Goal: Task Accomplishment & Management: Complete application form

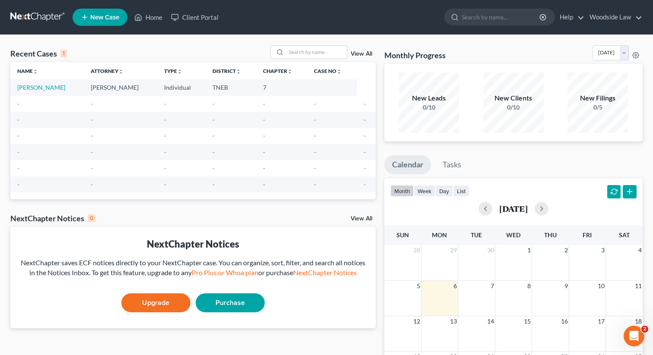
click at [362, 53] on link "View All" at bounding box center [362, 54] width 22 height 6
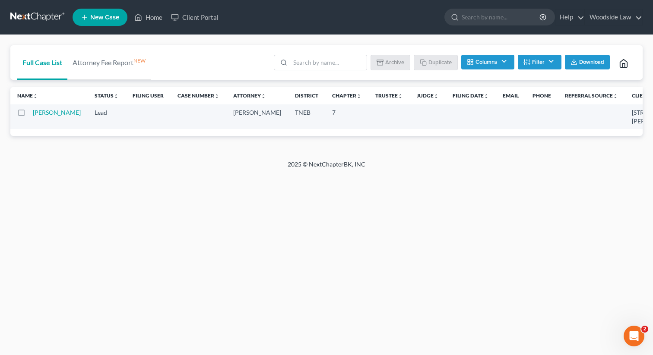
click at [535, 63] on button "Filter" at bounding box center [540, 62] width 44 height 15
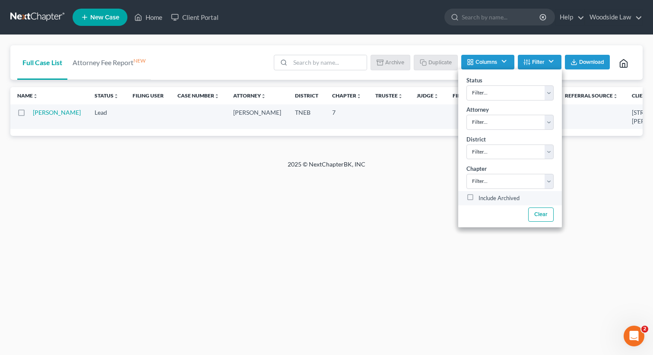
click at [478, 195] on label "Include Archived" at bounding box center [498, 198] width 41 height 10
click at [482, 195] on input "Include Archived" at bounding box center [485, 196] width 6 height 6
checkbox input "true"
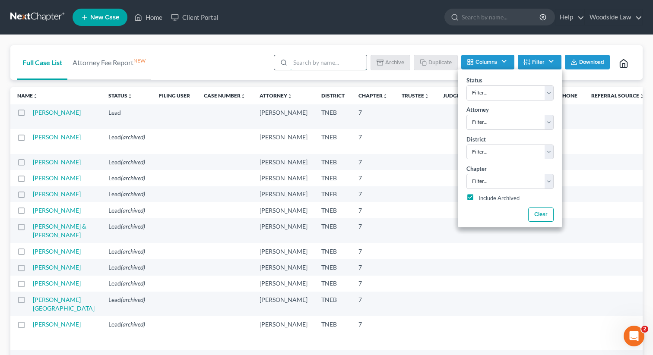
click at [338, 62] on input "search" at bounding box center [328, 62] width 76 height 15
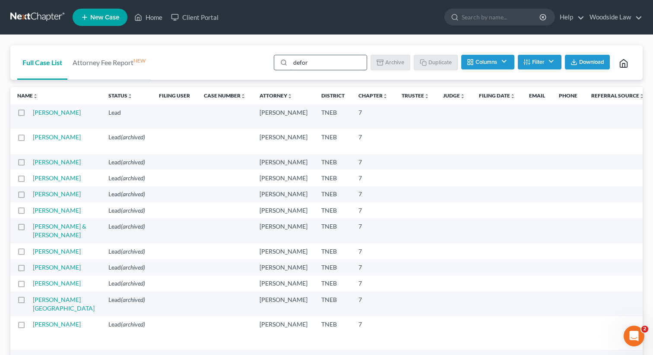
type input "[PERSON_NAME]"
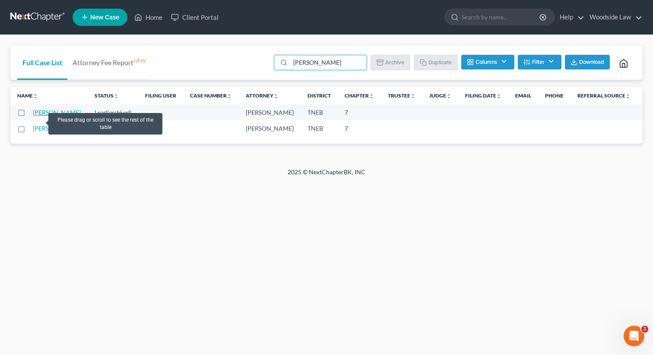
click at [38, 116] on link "[PERSON_NAME]" at bounding box center [57, 112] width 48 height 7
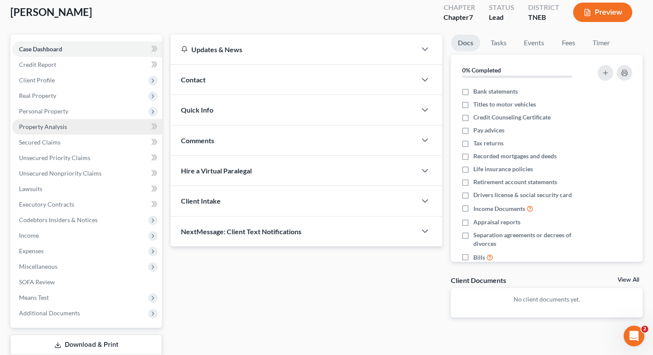
scroll to position [49, 0]
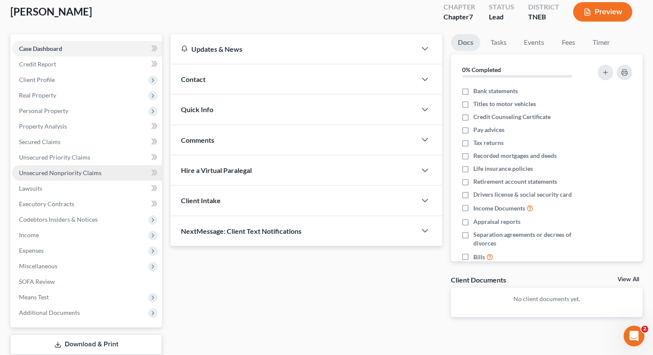
click at [73, 171] on span "Unsecured Nonpriority Claims" at bounding box center [60, 172] width 82 height 7
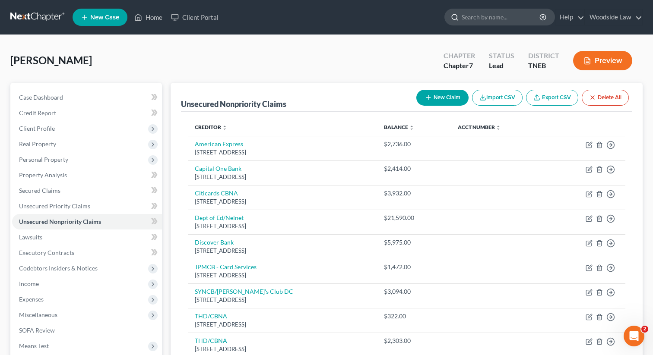
click at [528, 15] on input "search" at bounding box center [501, 17] width 79 height 16
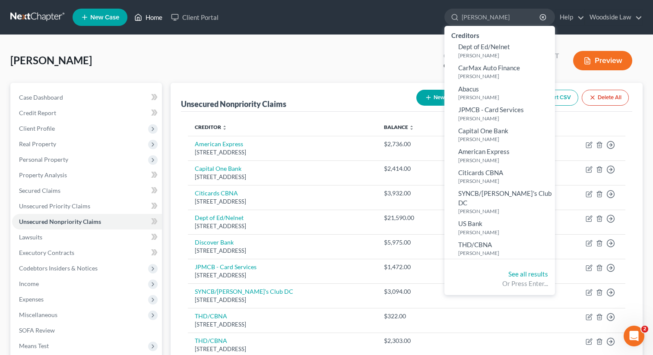
type input "[PERSON_NAME]"
click at [149, 17] on link "Home" at bounding box center [148, 18] width 37 height 16
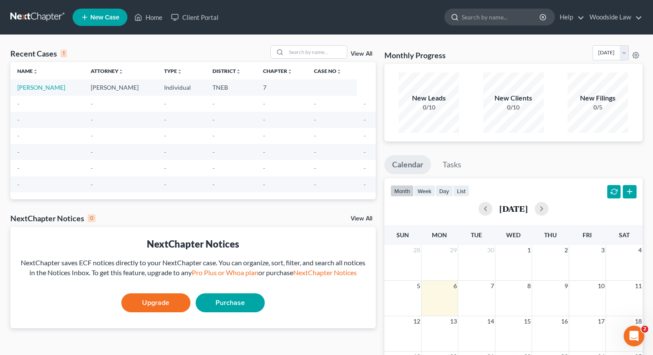
click at [518, 18] on input "search" at bounding box center [501, 17] width 79 height 16
click at [358, 54] on link "View All" at bounding box center [362, 54] width 22 height 6
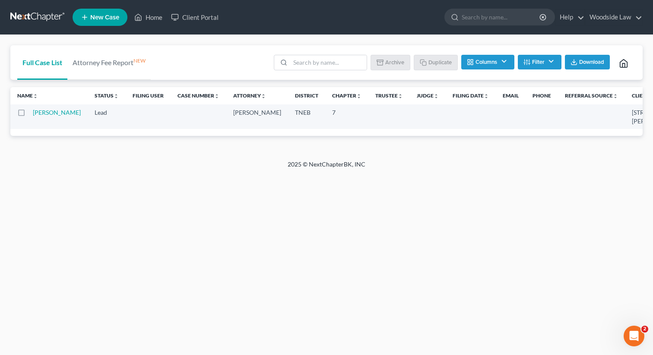
click at [546, 63] on button "Filter" at bounding box center [540, 62] width 44 height 15
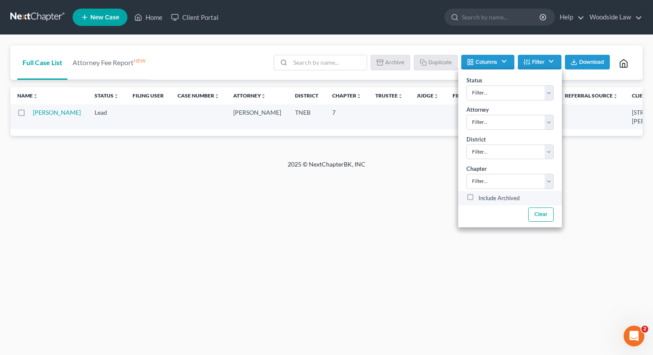
click at [478, 196] on label "Include Archived" at bounding box center [498, 198] width 41 height 10
click at [482, 196] on input "Include Archived" at bounding box center [485, 196] width 6 height 6
checkbox input "true"
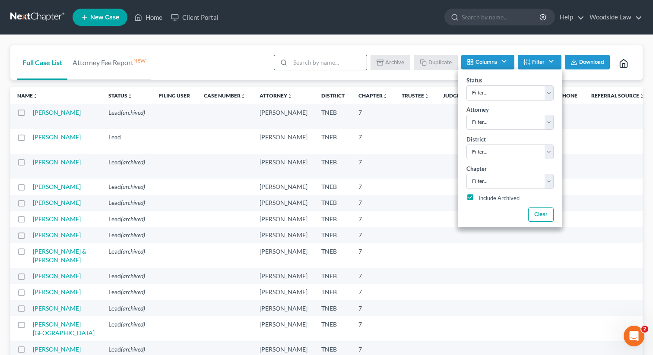
click at [339, 62] on input "search" at bounding box center [328, 62] width 76 height 15
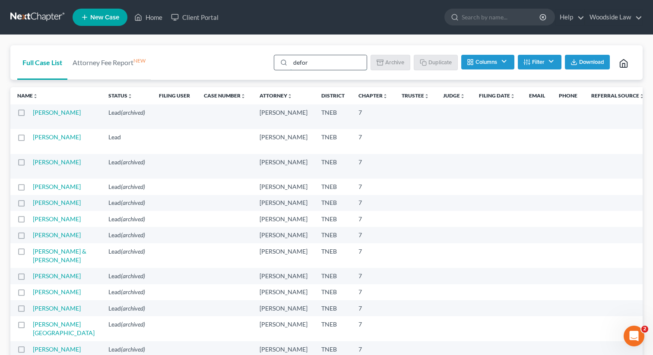
type input "[PERSON_NAME]"
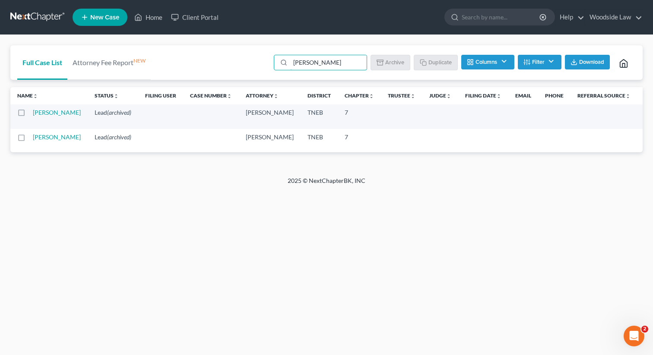
click at [42, 145] on td "[PERSON_NAME]" at bounding box center [60, 137] width 55 height 16
click at [41, 141] on link "[PERSON_NAME]" at bounding box center [57, 136] width 48 height 7
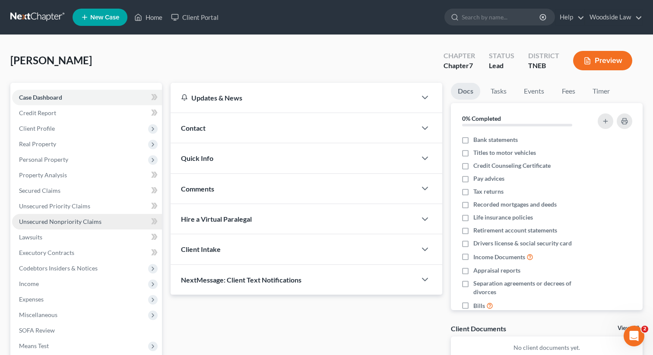
click at [56, 219] on span "Unsecured Nonpriority Claims" at bounding box center [60, 221] width 82 height 7
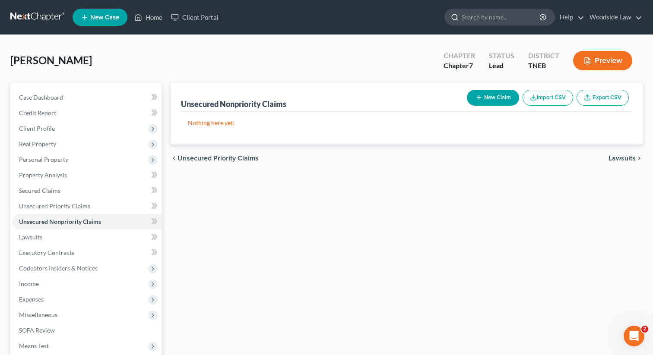
click at [519, 13] on input "search" at bounding box center [501, 17] width 79 height 16
click at [152, 18] on link "Home" at bounding box center [148, 18] width 37 height 16
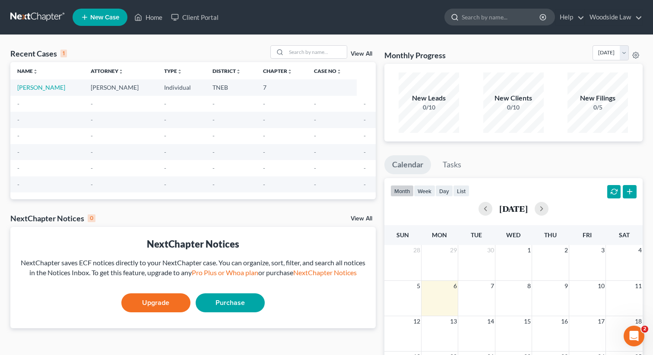
click at [493, 20] on input "search" at bounding box center [501, 17] width 79 height 16
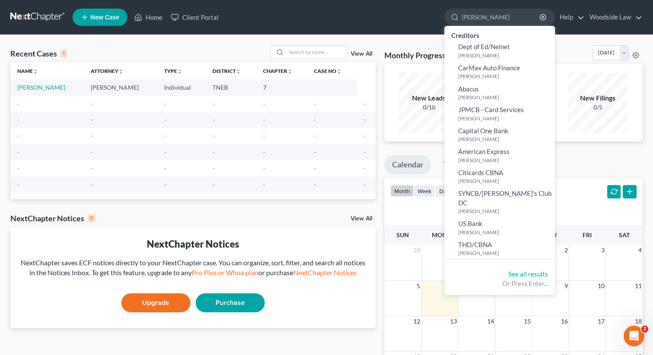
type input "[PERSON_NAME]"
click at [401, 44] on div "Recent Cases 1 View All Name unfold_more expand_more expand_less Attorney unfol…" at bounding box center [326, 259] width 653 height 448
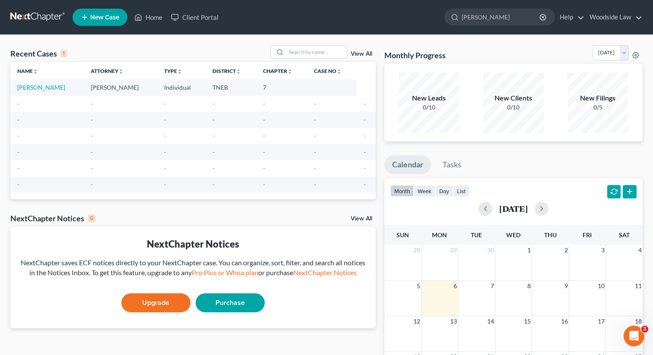
click at [356, 54] on link "View All" at bounding box center [362, 54] width 22 height 6
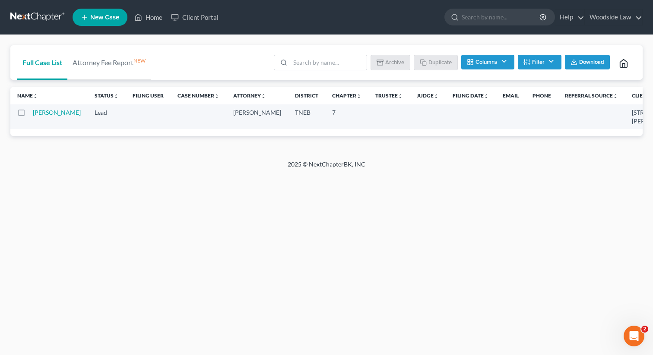
click at [535, 66] on button "Filter" at bounding box center [540, 62] width 44 height 15
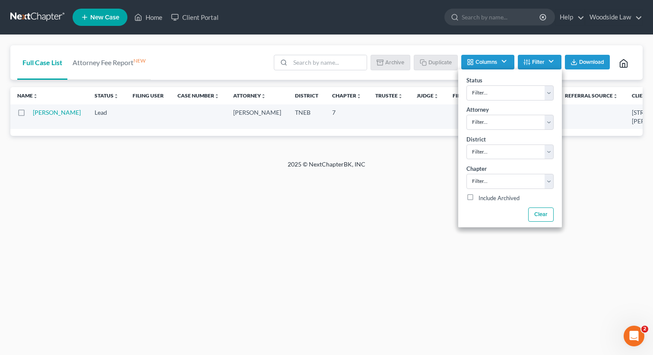
click at [504, 61] on button "Columns" at bounding box center [487, 62] width 53 height 15
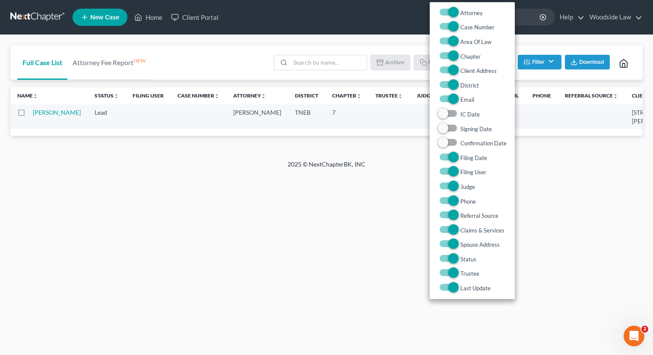
click at [545, 61] on button "Filter" at bounding box center [540, 62] width 44 height 15
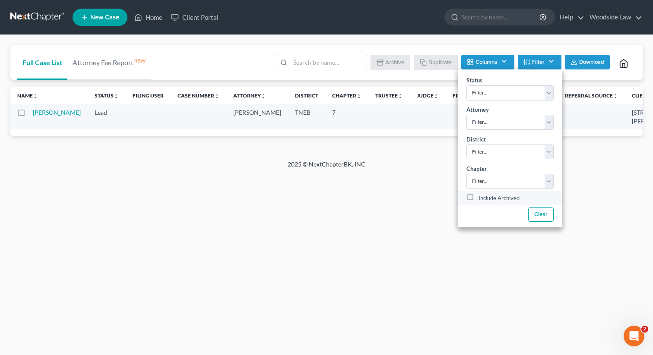
click at [478, 197] on label "Include Archived" at bounding box center [498, 198] width 41 height 10
click at [482, 197] on input "Include Archived" at bounding box center [485, 196] width 6 height 6
checkbox input "true"
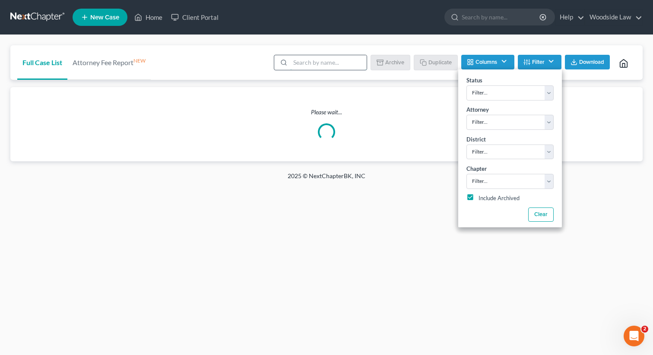
click at [357, 63] on input "search" at bounding box center [328, 62] width 76 height 15
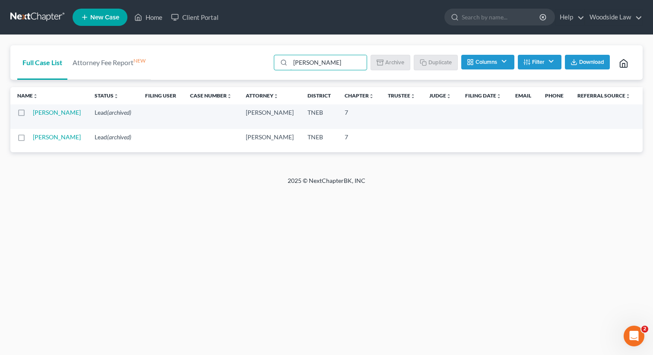
click at [29, 115] on label at bounding box center [29, 115] width 0 height 0
type input "[PERSON_NAME]"
click at [33, 113] on input "checkbox" at bounding box center [36, 111] width 6 height 6
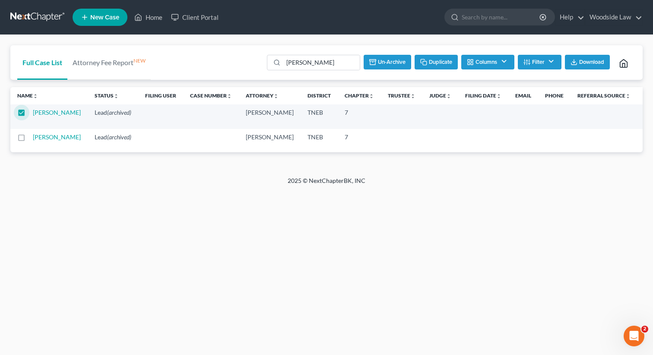
click at [401, 60] on button "Un-archive" at bounding box center [388, 62] width 48 height 15
checkbox input "false"
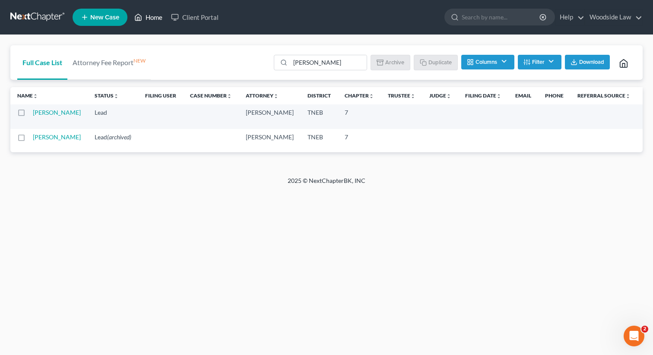
click at [153, 24] on link "Home" at bounding box center [148, 18] width 37 height 16
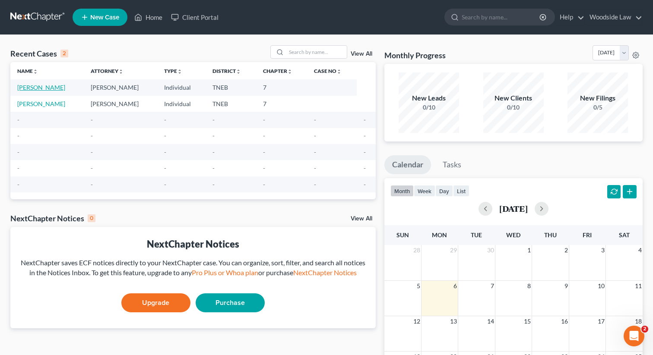
click at [37, 90] on link "[PERSON_NAME]" at bounding box center [41, 87] width 48 height 7
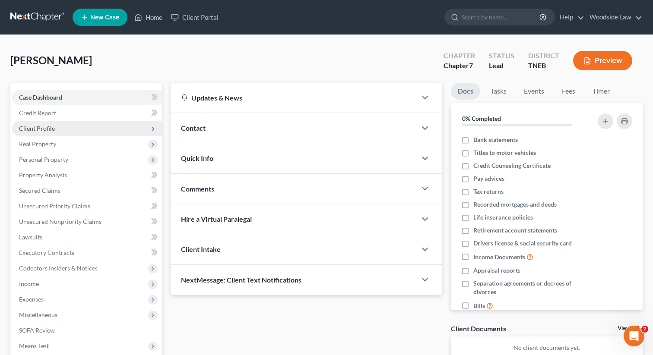
click at [48, 130] on span "Client Profile" at bounding box center [37, 128] width 36 height 7
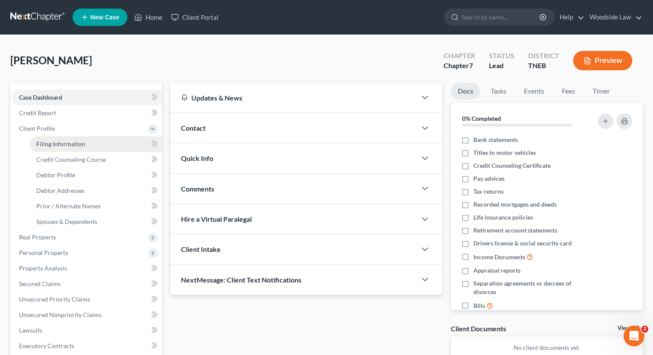
click at [51, 149] on link "Filing Information" at bounding box center [95, 144] width 133 height 16
select select "1"
select select "0"
select select "74"
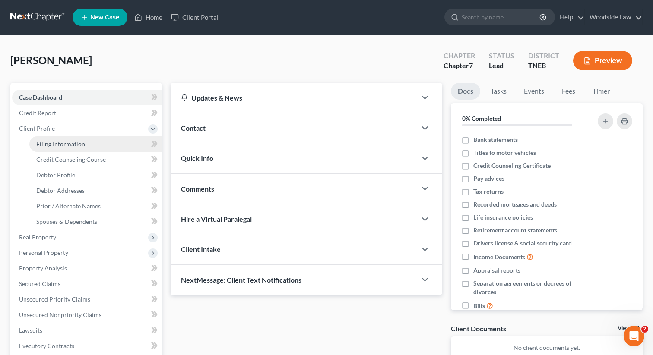
select select "0"
select select "44"
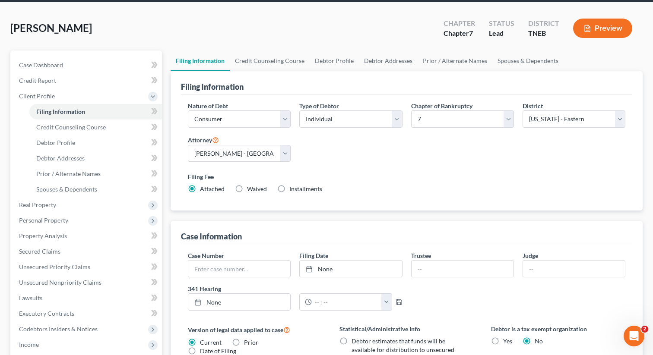
scroll to position [33, 0]
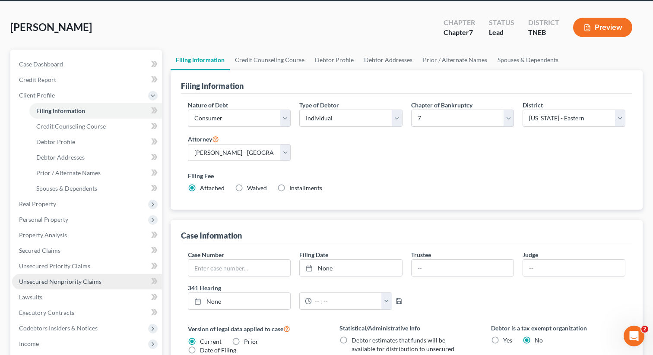
click at [56, 288] on link "Unsecured Nonpriority Claims" at bounding box center [87, 282] width 150 height 16
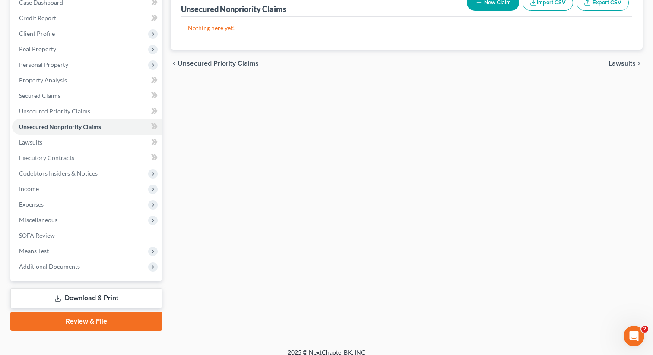
scroll to position [103, 0]
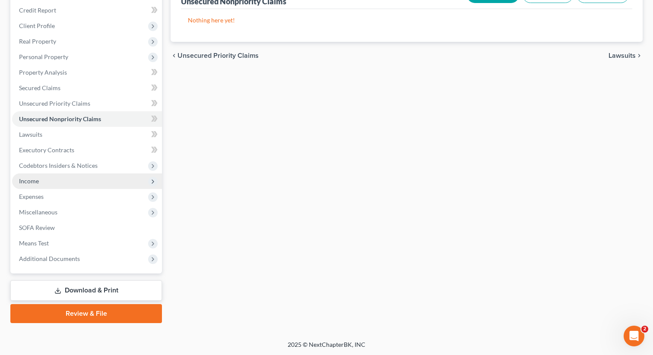
click at [38, 181] on span "Income" at bounding box center [29, 180] width 20 height 7
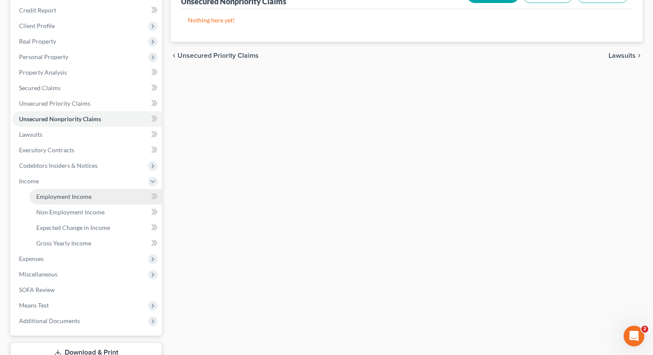
click at [54, 191] on link "Employment Income" at bounding box center [95, 197] width 133 height 16
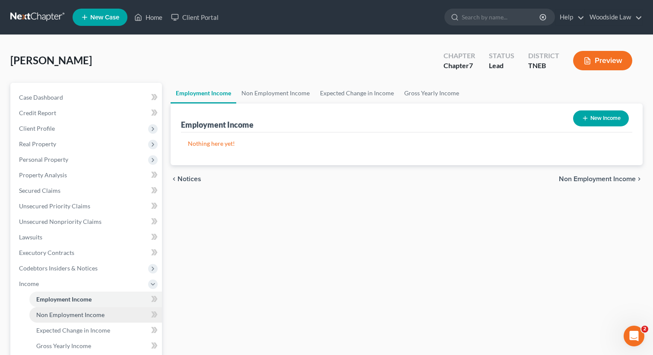
scroll to position [29, 0]
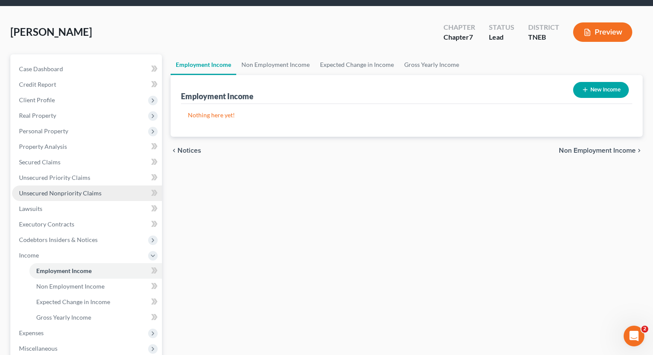
click at [89, 191] on span "Unsecured Nonpriority Claims" at bounding box center [60, 193] width 82 height 7
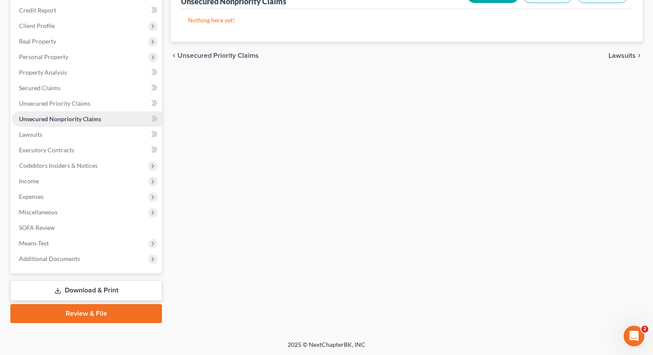
scroll to position [102, 0]
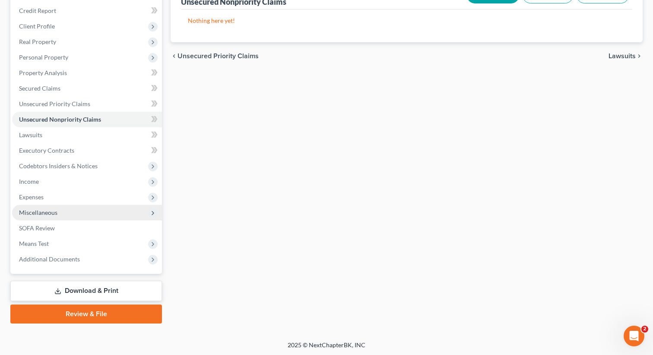
click at [54, 207] on span "Miscellaneous" at bounding box center [87, 213] width 150 height 16
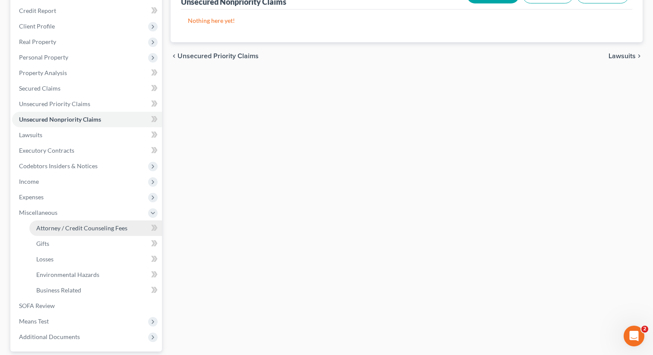
click at [71, 226] on span "Attorney / Credit Counseling Fees" at bounding box center [81, 228] width 91 height 7
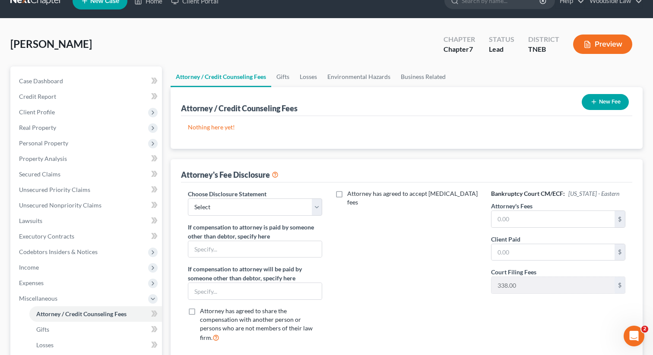
scroll to position [181, 0]
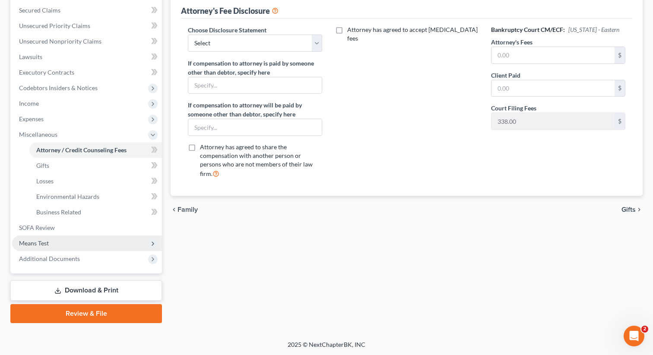
click at [42, 241] on span "Means Test" at bounding box center [34, 243] width 30 height 7
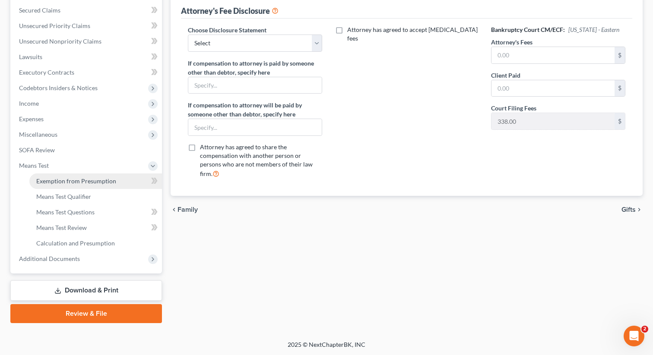
click at [80, 184] on span "Exemption from Presumption" at bounding box center [76, 180] width 80 height 7
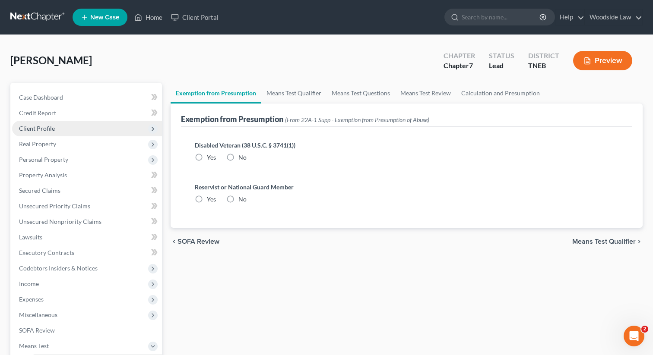
click at [42, 126] on span "Client Profile" at bounding box center [37, 128] width 36 height 7
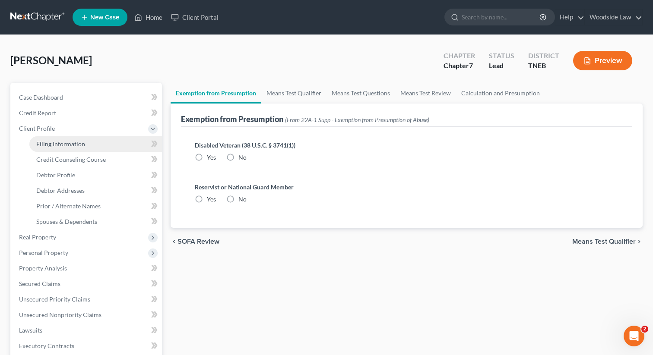
click at [59, 149] on link "Filing Information" at bounding box center [95, 144] width 133 height 16
select select "1"
select select "0"
select select "74"
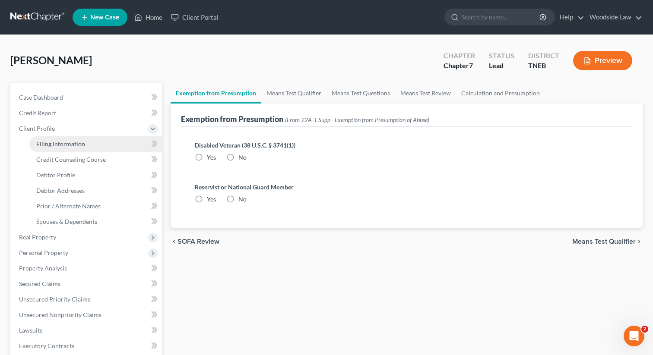
select select "0"
select select "44"
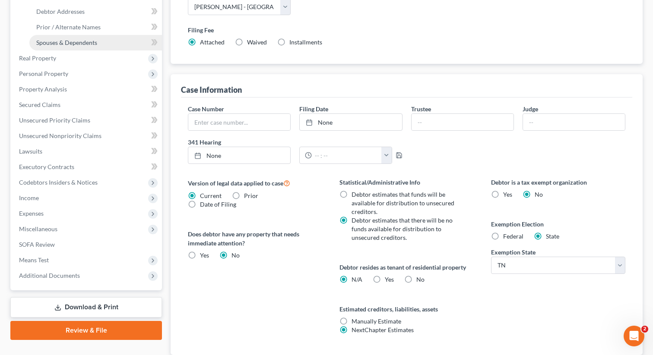
scroll to position [181, 0]
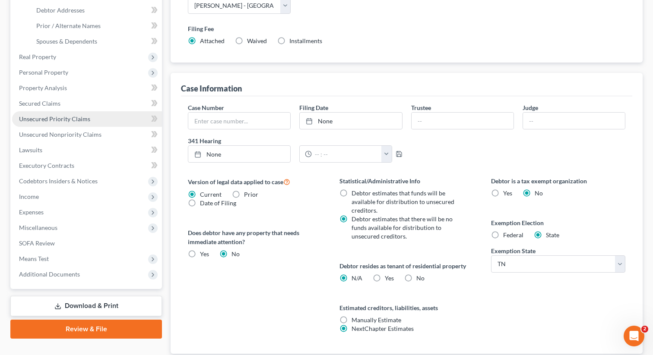
click at [68, 124] on link "Unsecured Priority Claims" at bounding box center [87, 119] width 150 height 16
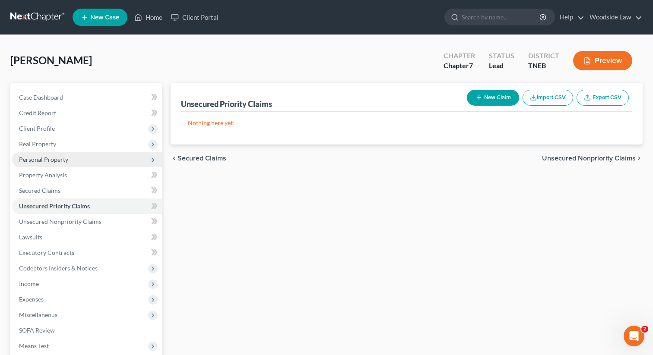
click at [53, 158] on span "Personal Property" at bounding box center [43, 159] width 49 height 7
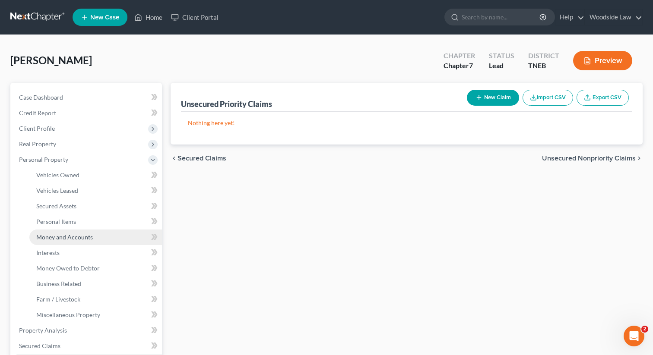
click at [68, 237] on span "Money and Accounts" at bounding box center [64, 237] width 57 height 7
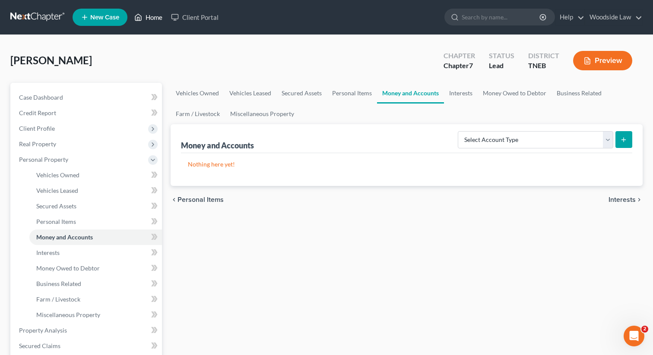
click at [151, 16] on link "Home" at bounding box center [148, 18] width 37 height 16
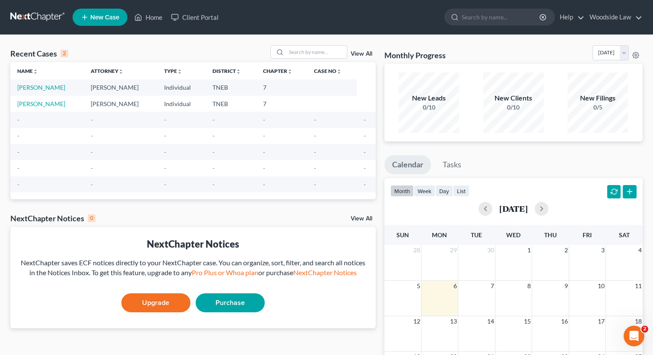
click at [363, 51] on link "View All" at bounding box center [362, 54] width 22 height 6
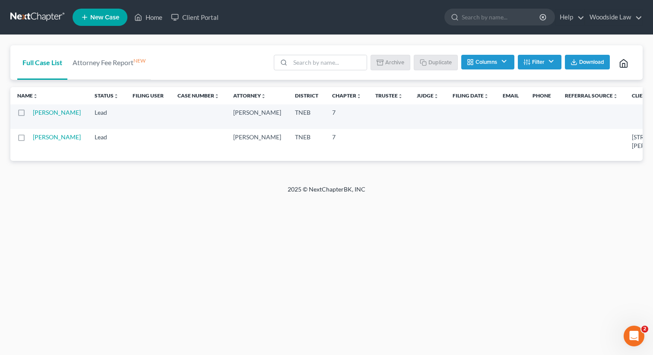
click at [29, 115] on label at bounding box center [29, 115] width 0 height 0
click at [33, 112] on input "checkbox" at bounding box center [36, 111] width 6 height 6
click at [375, 64] on button "Archive" at bounding box center [391, 62] width 39 height 15
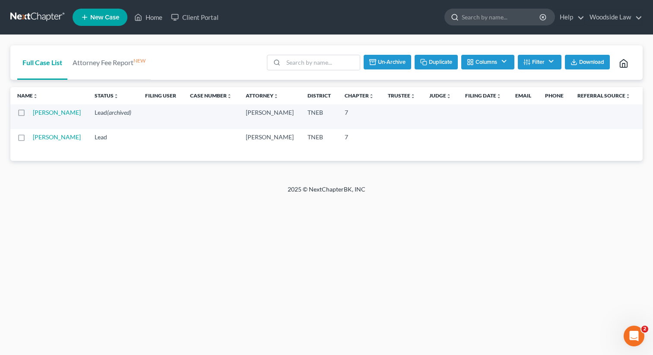
checkbox input "false"
click at [512, 16] on input "search" at bounding box center [501, 17] width 79 height 16
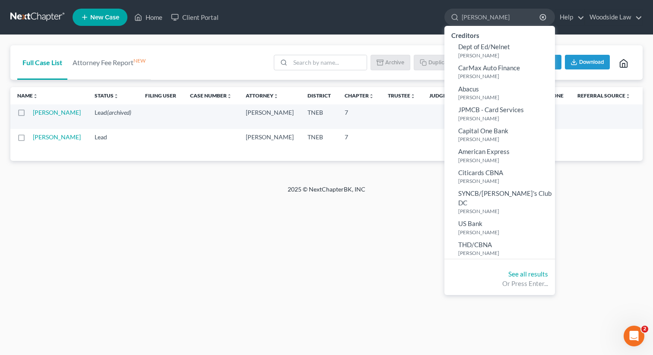
type input "[PERSON_NAME]"
click at [337, 37] on div "Full Case List Attorney Fee Report NEW Batch Download Archive Un-archive Duplic…" at bounding box center [326, 110] width 653 height 150
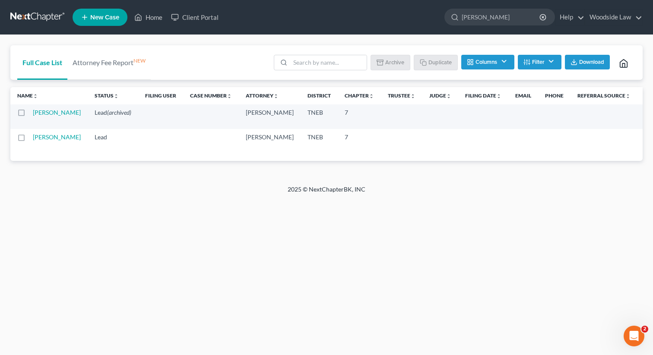
click at [548, 64] on button "Filter" at bounding box center [540, 62] width 44 height 15
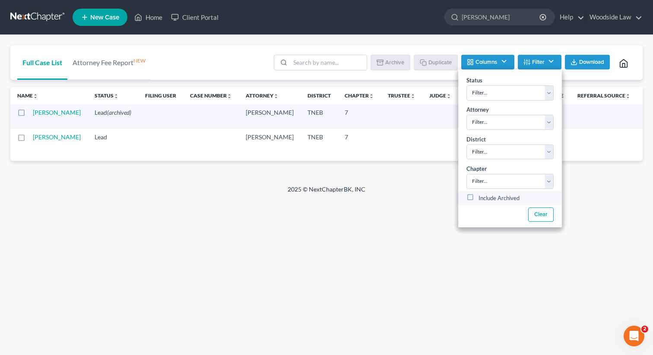
click at [478, 198] on label "Include Archived" at bounding box center [498, 198] width 41 height 10
click at [482, 198] on input "Include Archived" at bounding box center [485, 196] width 6 height 6
checkbox input "true"
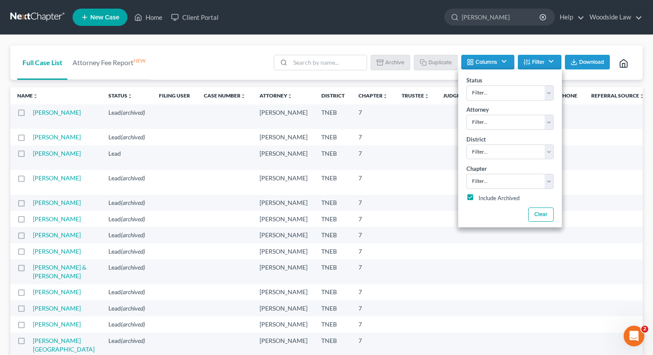
click at [29, 139] on label at bounding box center [29, 139] width 0 height 0
click at [33, 138] on input "checkbox" at bounding box center [36, 136] width 6 height 6
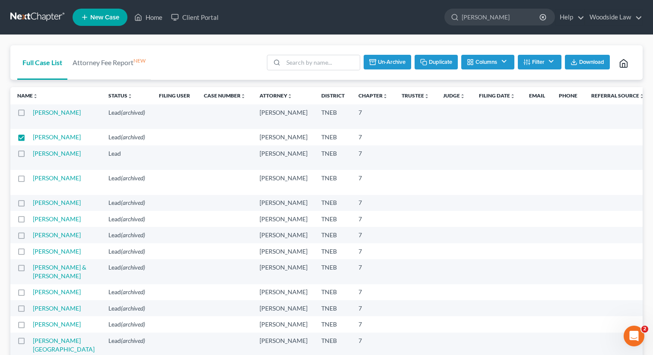
click at [390, 66] on button "Un-archive" at bounding box center [388, 62] width 48 height 15
checkbox input "false"
click at [150, 19] on link "Home" at bounding box center [148, 18] width 37 height 16
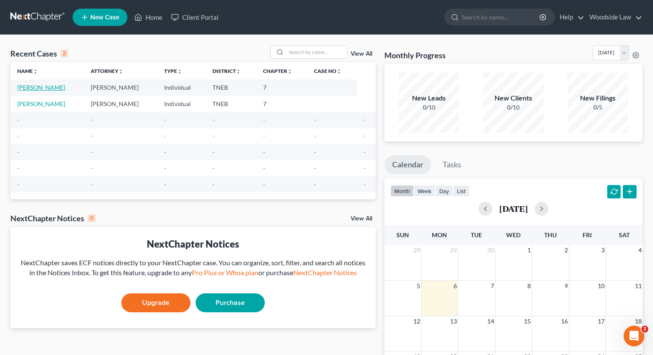
click at [37, 86] on link "[PERSON_NAME]" at bounding box center [41, 87] width 48 height 7
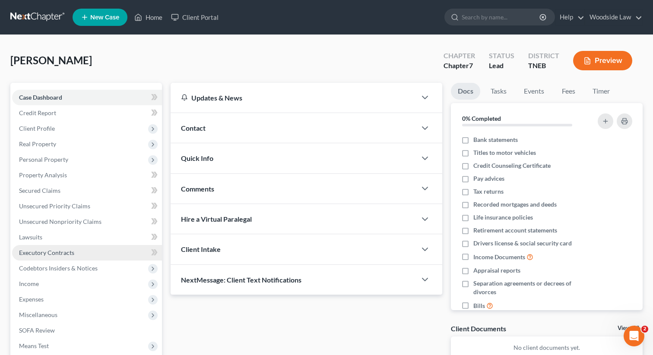
scroll to position [71, 0]
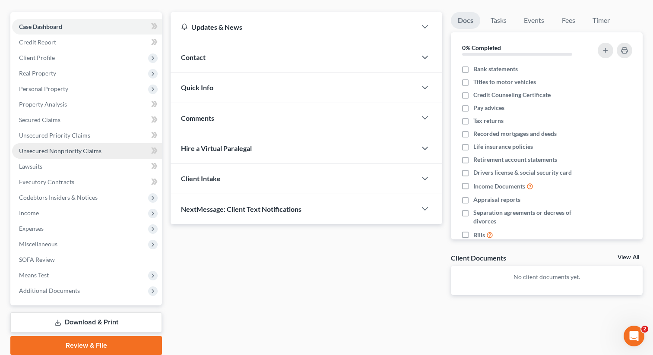
click at [86, 148] on span "Unsecured Nonpriority Claims" at bounding box center [60, 150] width 82 height 7
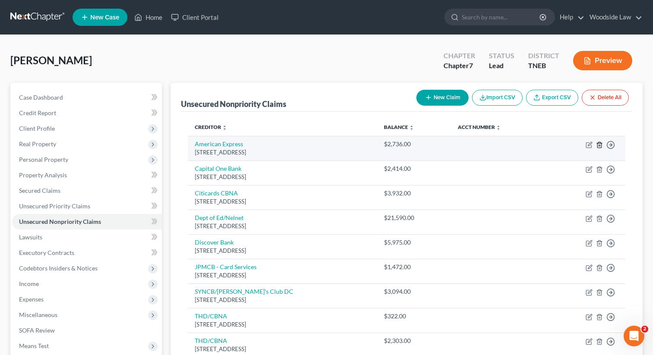
click at [599, 144] on icon "button" at bounding box center [599, 145] width 7 height 7
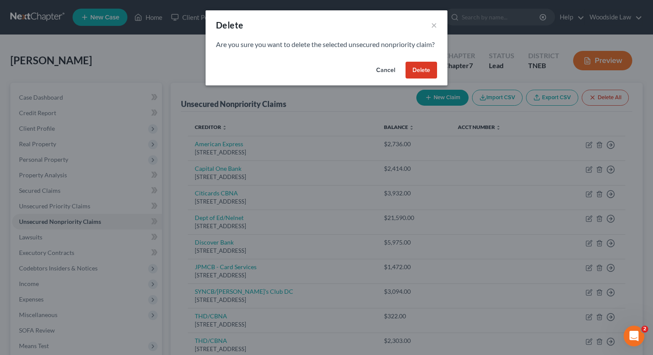
click at [417, 79] on button "Delete" at bounding box center [421, 70] width 32 height 17
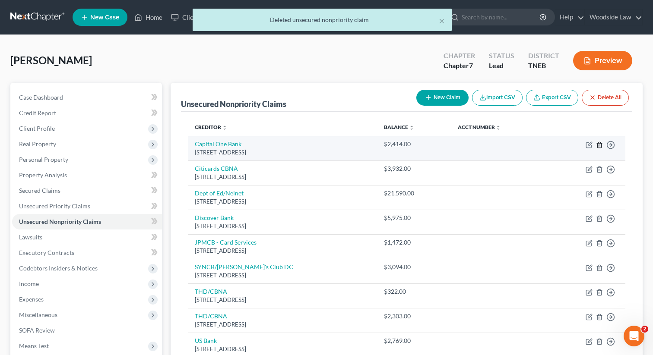
click at [599, 144] on icon "button" at bounding box center [599, 145] width 7 height 7
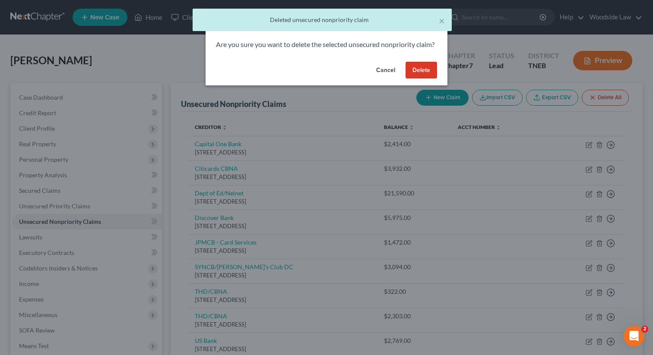
click at [431, 79] on button "Delete" at bounding box center [421, 70] width 32 height 17
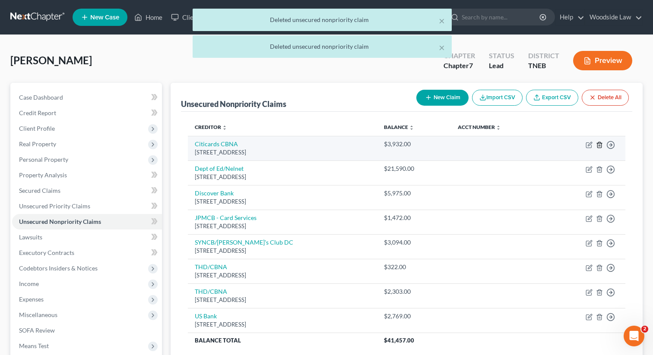
click at [599, 143] on polyline "button" at bounding box center [599, 143] width 5 height 0
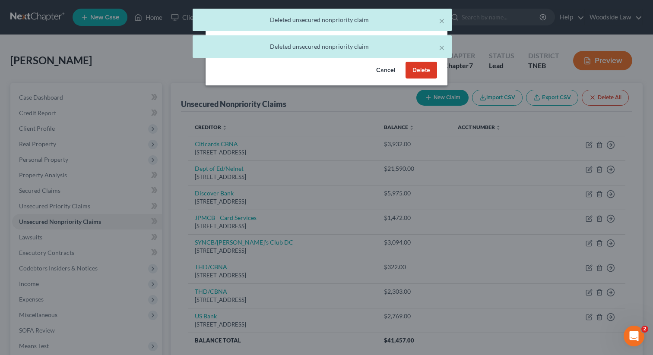
click at [428, 75] on button "Delete" at bounding box center [421, 70] width 32 height 17
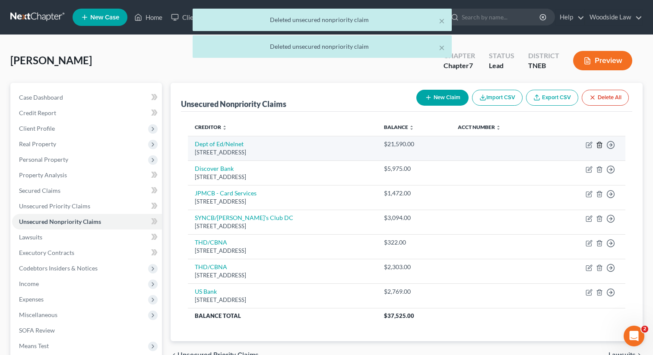
click at [597, 143] on icon "button" at bounding box center [599, 145] width 4 height 6
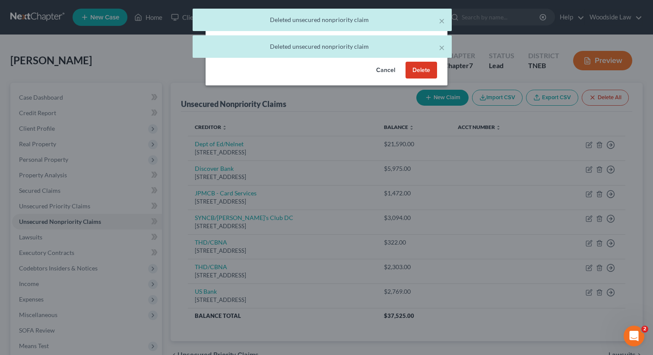
click at [415, 79] on button "Delete" at bounding box center [421, 70] width 32 height 17
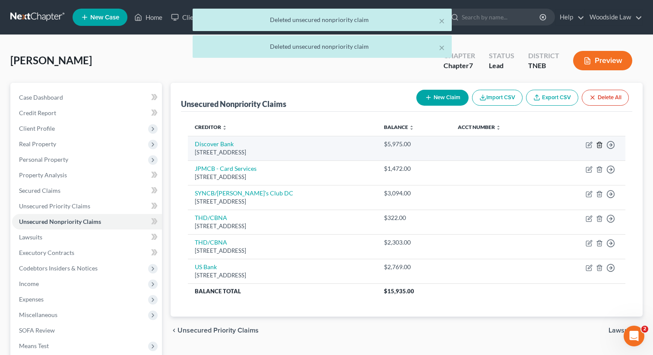
click at [597, 148] on icon "button" at bounding box center [599, 145] width 4 height 6
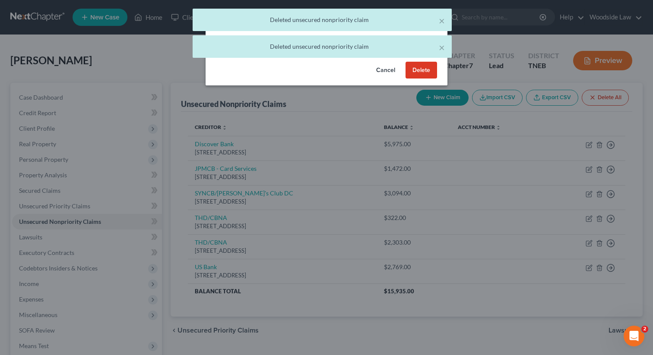
click at [414, 79] on button "Delete" at bounding box center [421, 70] width 32 height 17
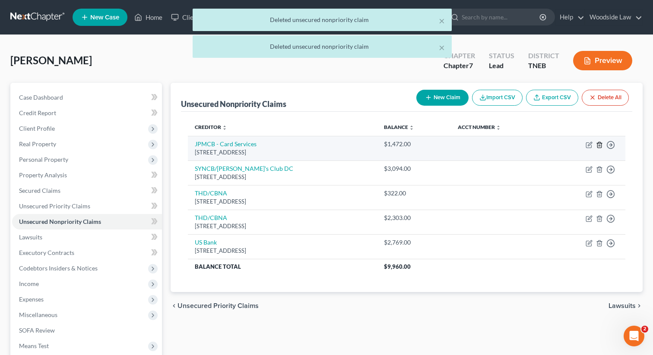
click at [601, 142] on icon "button" at bounding box center [599, 145] width 7 height 7
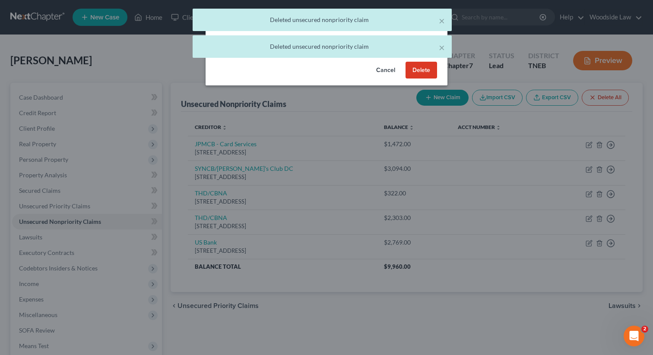
click at [422, 74] on button "Delete" at bounding box center [421, 70] width 32 height 17
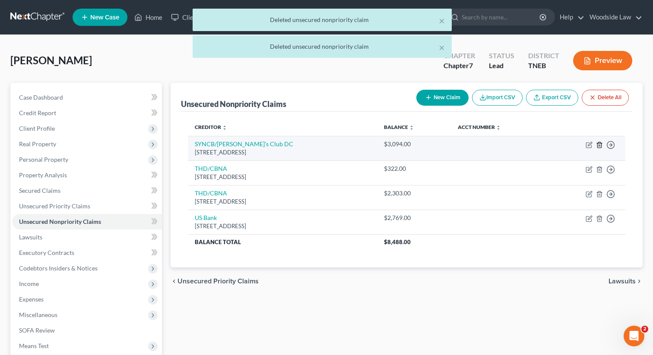
click at [599, 145] on line "button" at bounding box center [599, 146] width 0 height 2
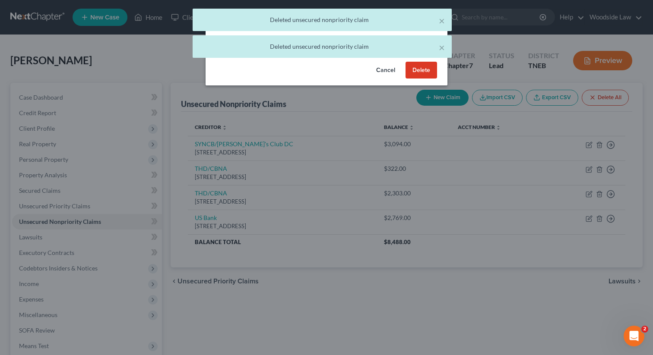
click at [427, 79] on button "Delete" at bounding box center [421, 70] width 32 height 17
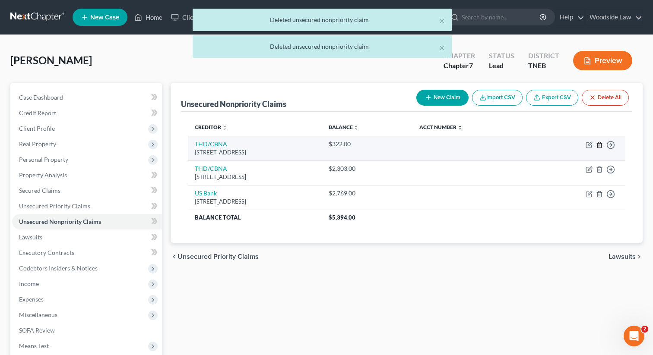
click at [600, 146] on line "button" at bounding box center [600, 146] width 0 height 2
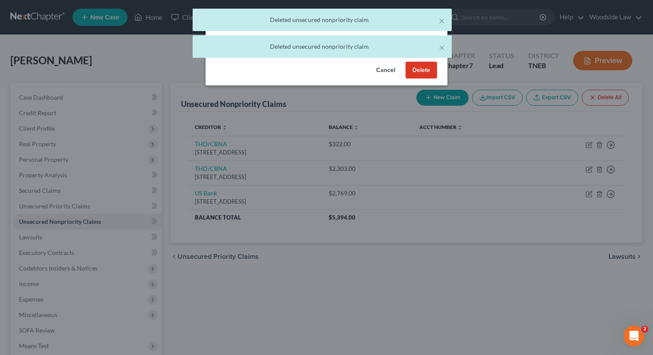
click at [421, 74] on button "Delete" at bounding box center [421, 70] width 32 height 17
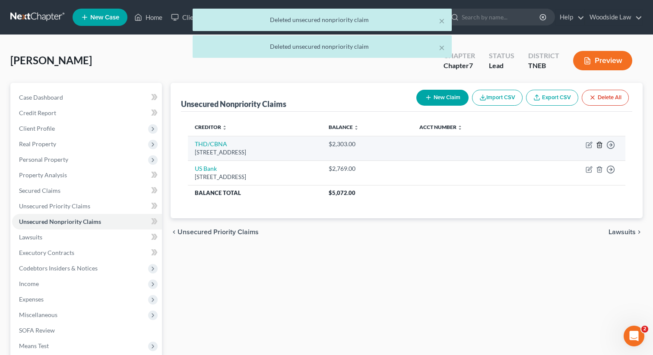
click at [600, 142] on icon "button" at bounding box center [599, 145] width 4 height 6
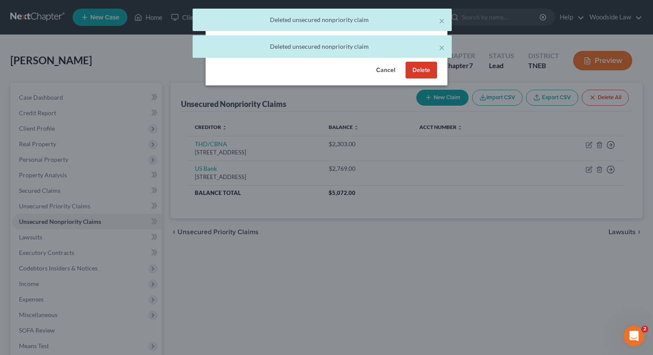
click at [424, 79] on button "Delete" at bounding box center [421, 70] width 32 height 17
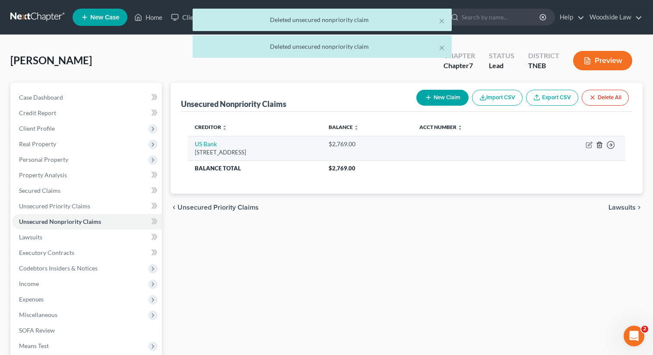
click at [598, 145] on icon "button" at bounding box center [599, 145] width 7 height 7
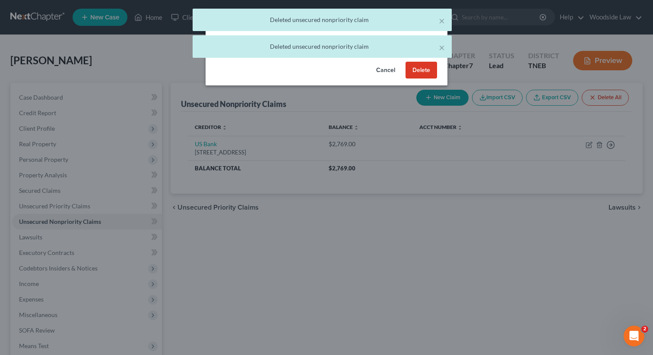
click at [416, 78] on button "Delete" at bounding box center [421, 70] width 32 height 17
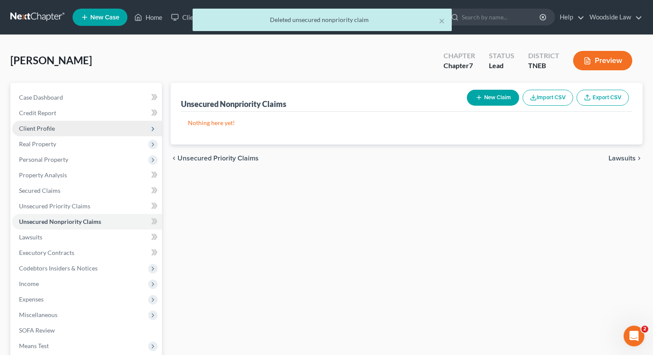
click at [45, 127] on span "Client Profile" at bounding box center [37, 128] width 36 height 7
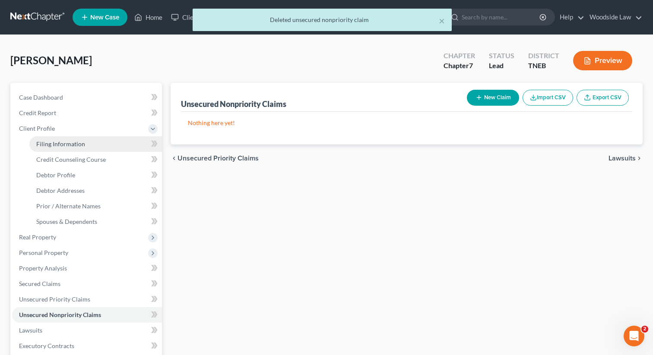
click at [57, 140] on span "Filing Information" at bounding box center [60, 143] width 49 height 7
select select "1"
select select "0"
select select "74"
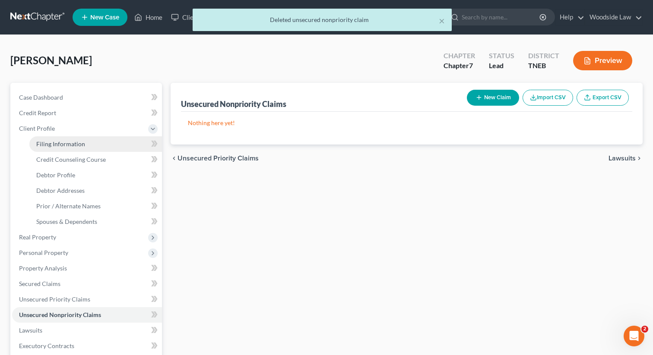
select select "0"
select select "44"
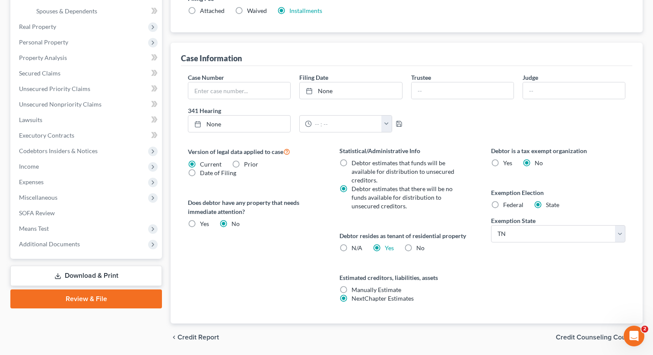
scroll to position [214, 0]
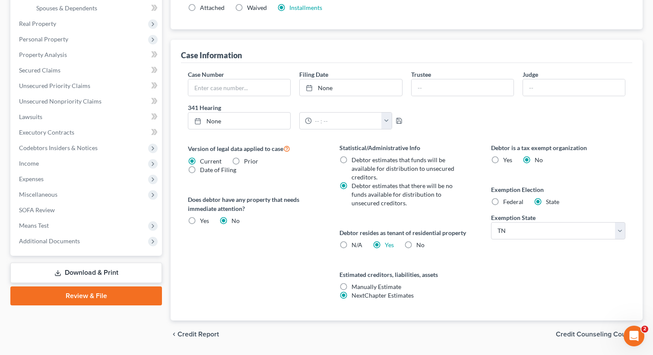
click at [585, 335] on span "Credit Counseling Course" at bounding box center [596, 334] width 80 height 7
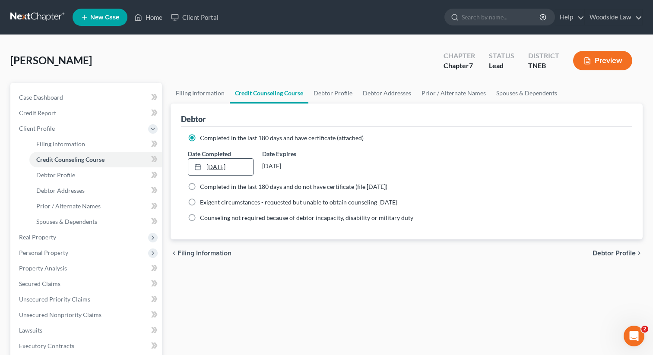
click at [229, 165] on link "[DATE]" at bounding box center [220, 167] width 65 height 16
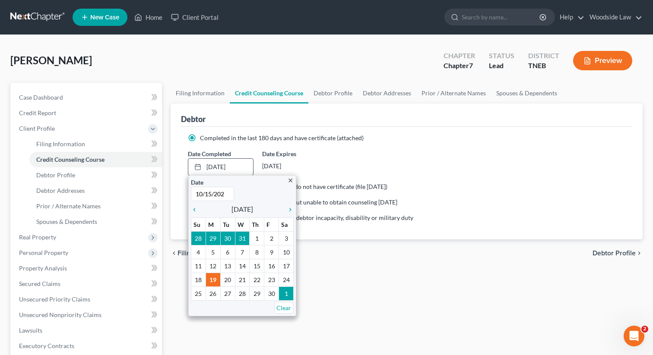
type input "[DATE]"
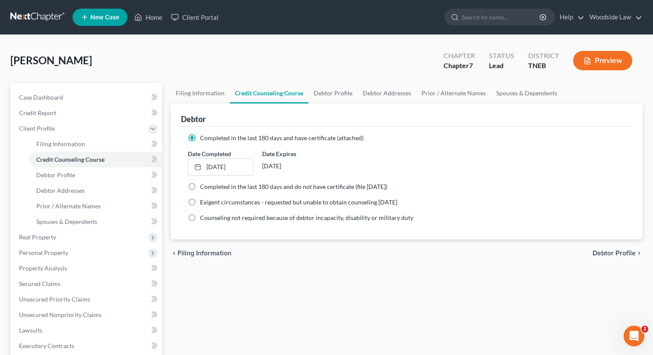
click at [607, 251] on span "Debtor Profile" at bounding box center [613, 253] width 43 height 7
select select "1"
select select "4"
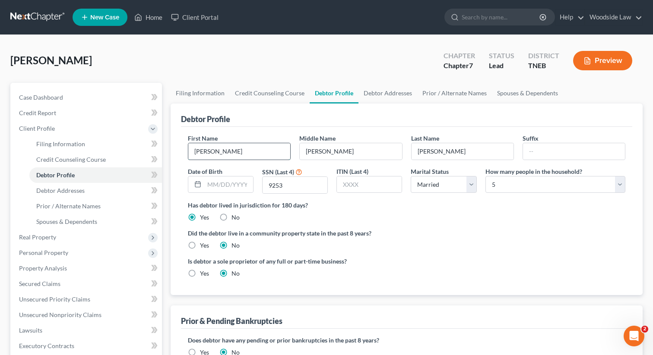
click at [262, 150] on input "[PERSON_NAME]" at bounding box center [239, 151] width 102 height 16
type input "[PERSON_NAME]"
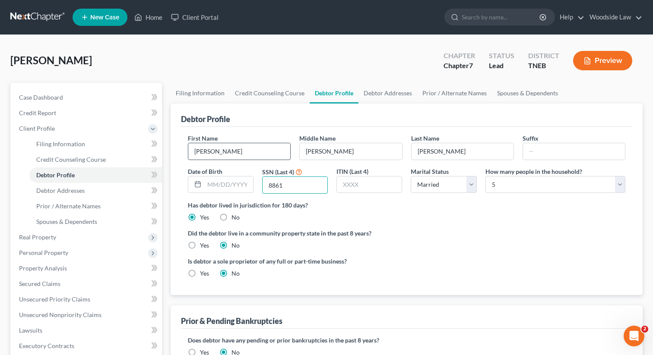
type input "8861"
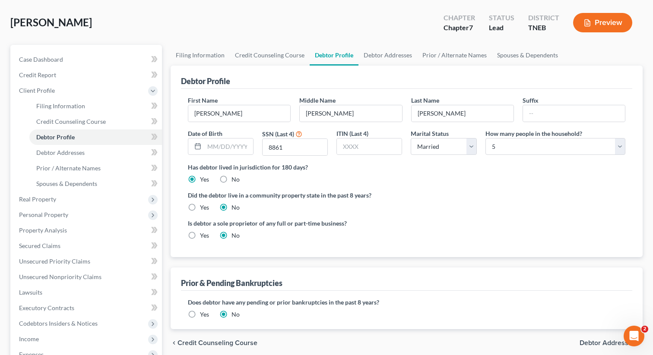
click at [200, 235] on label "Yes" at bounding box center [204, 235] width 9 height 9
click at [203, 235] on input "Yes" at bounding box center [206, 234] width 6 height 6
radio input "true"
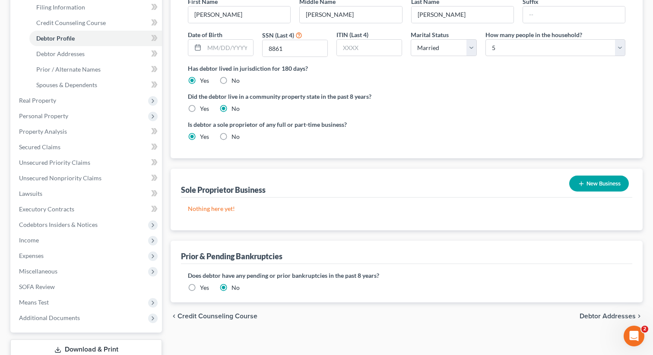
scroll to position [136, 0]
click at [605, 188] on button "New Business" at bounding box center [599, 185] width 60 height 16
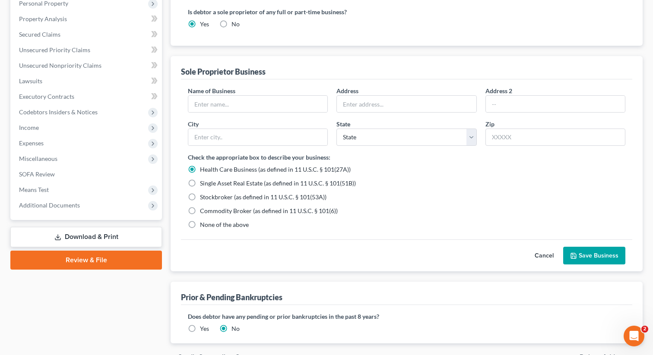
scroll to position [248, 0]
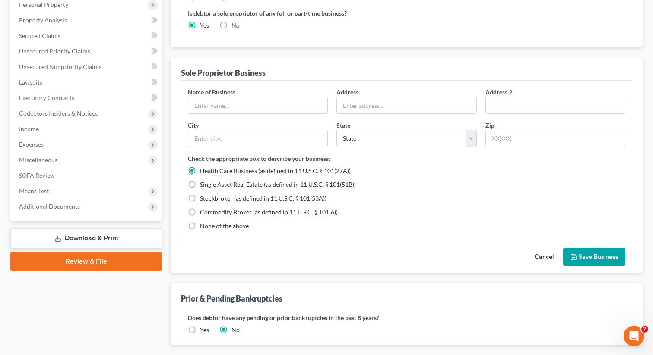
click at [546, 257] on button "Cancel" at bounding box center [544, 257] width 38 height 17
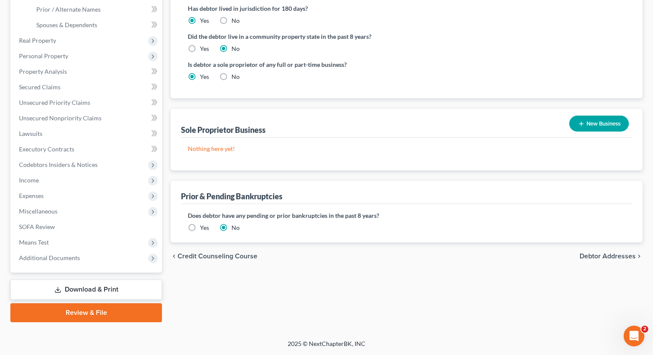
scroll to position [196, 0]
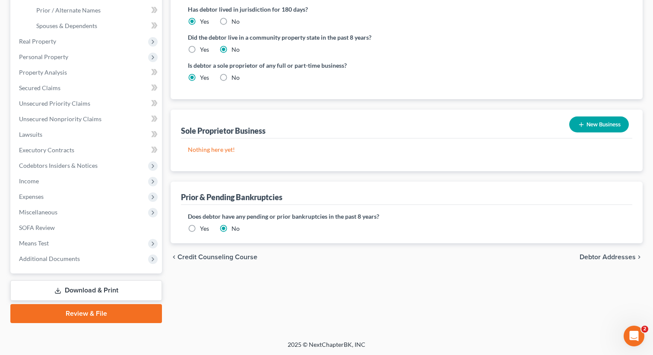
click at [231, 78] on label "No" at bounding box center [235, 77] width 8 height 9
click at [235, 78] on input "No" at bounding box center [238, 76] width 6 height 6
radio input "true"
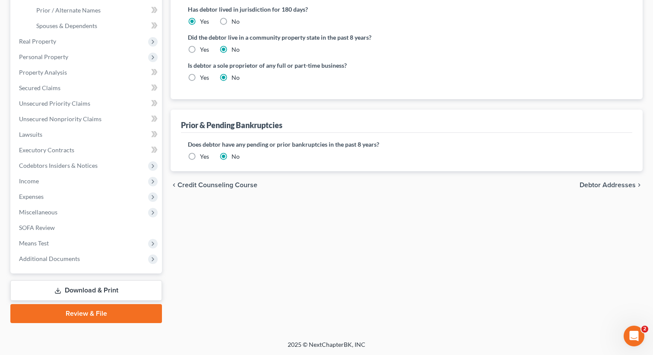
click at [200, 77] on label "Yes" at bounding box center [204, 77] width 9 height 9
click at [203, 77] on input "Yes" at bounding box center [206, 76] width 6 height 6
radio input "true"
radio input "false"
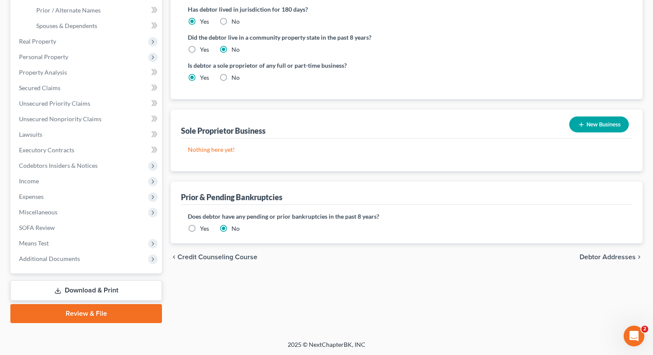
click at [614, 259] on span "Debtor Addresses" at bounding box center [608, 257] width 56 height 7
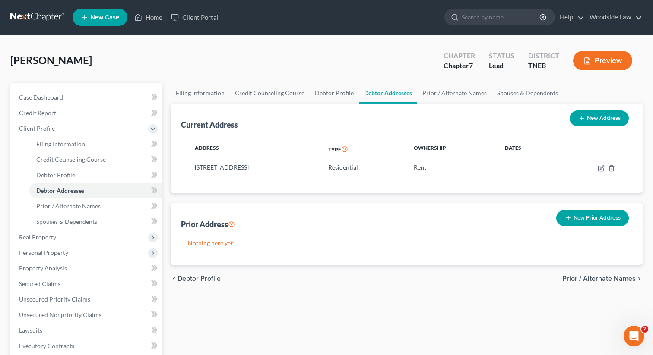
click at [601, 281] on span "Prior / Alternate Names" at bounding box center [598, 279] width 73 height 7
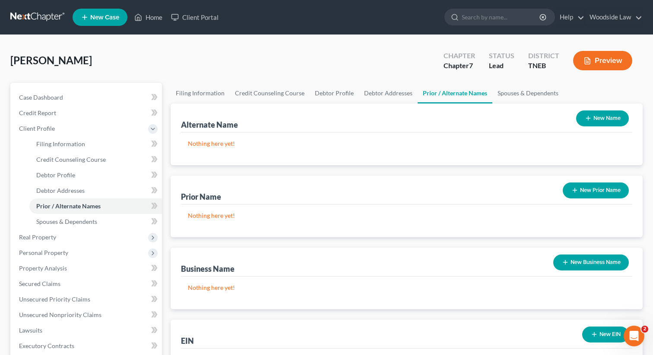
scroll to position [196, 0]
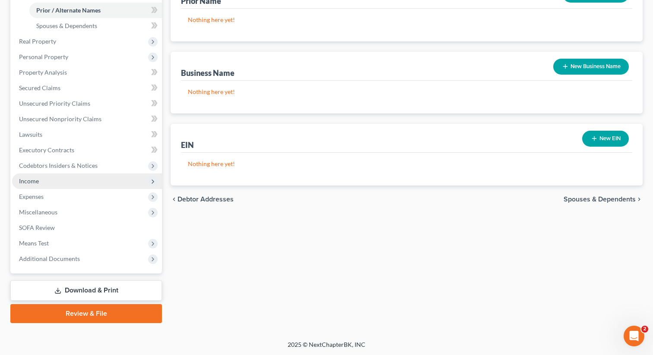
click at [34, 183] on span "Income" at bounding box center [29, 180] width 20 height 7
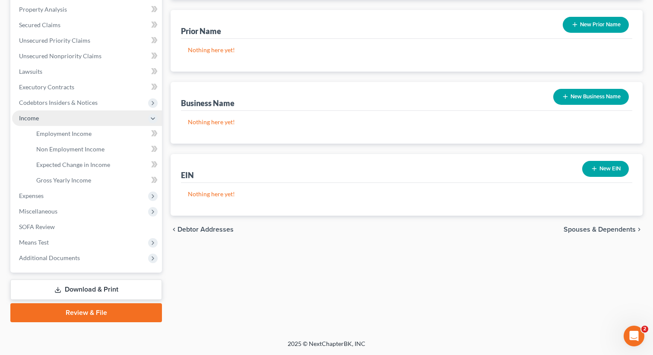
scroll to position [165, 0]
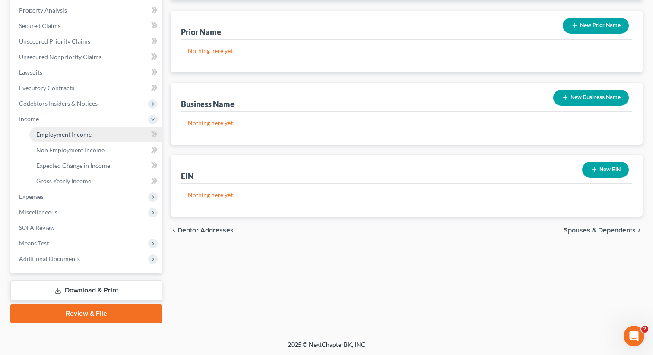
click at [72, 137] on span "Employment Income" at bounding box center [63, 134] width 55 height 7
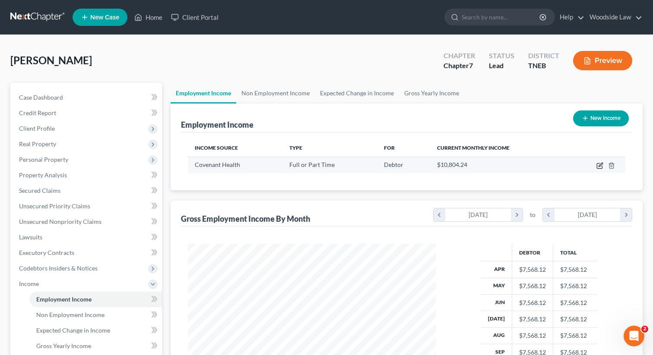
click at [600, 165] on icon "button" at bounding box center [599, 165] width 7 height 7
select select "0"
select select "44"
select select "2"
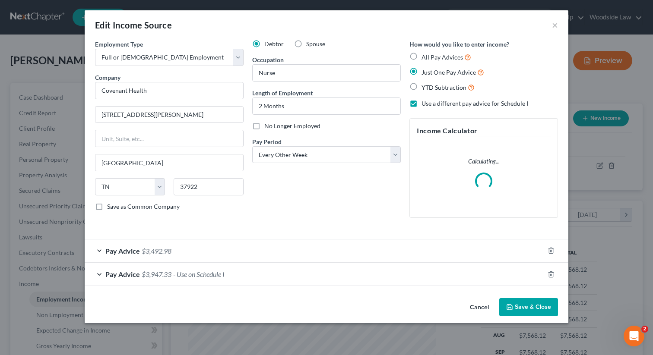
click at [306, 45] on label "Spouse" at bounding box center [315, 44] width 19 height 9
click at [310, 45] on input "Spouse" at bounding box center [313, 43] width 6 height 6
radio input "true"
click at [538, 310] on button "Save & Close" at bounding box center [528, 307] width 59 height 18
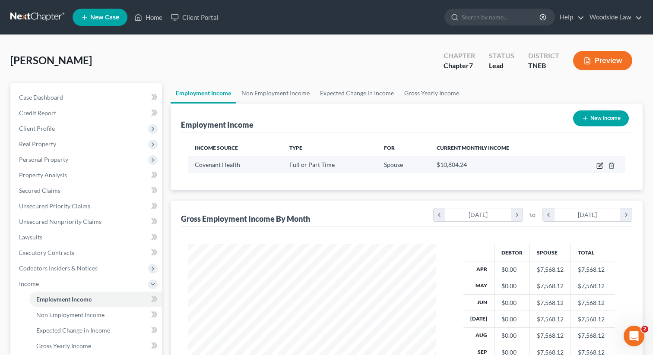
click at [597, 165] on icon "button" at bounding box center [599, 166] width 5 height 5
select select "0"
select select "44"
select select "2"
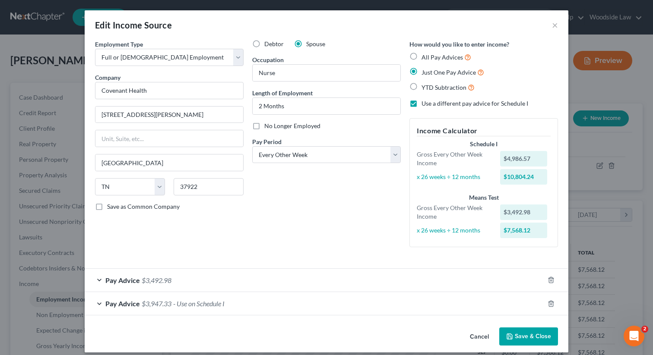
click at [421, 104] on label "Use a different pay advice for Schedule I" at bounding box center [474, 103] width 107 height 9
click at [425, 104] on input "Use a different pay advice for Schedule I" at bounding box center [428, 102] width 6 height 6
checkbox input "false"
click at [345, 277] on div "Pay Advice $3,492.98" at bounding box center [314, 280] width 459 height 23
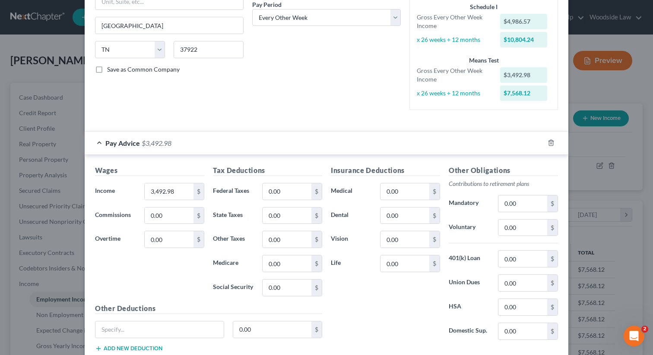
scroll to position [219, 0]
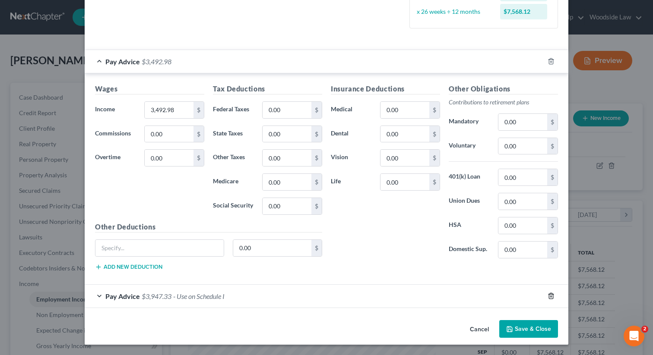
click at [551, 295] on polyline "button" at bounding box center [550, 295] width 5 height 0
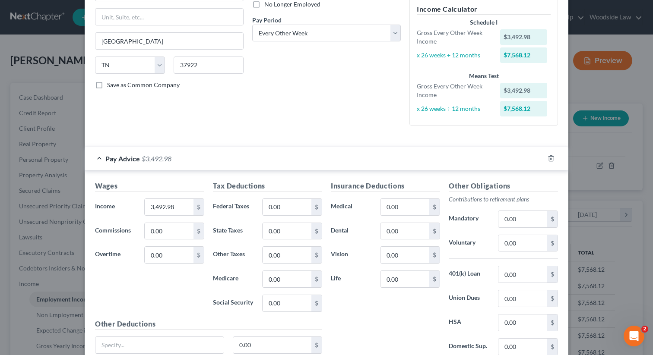
scroll to position [195, 0]
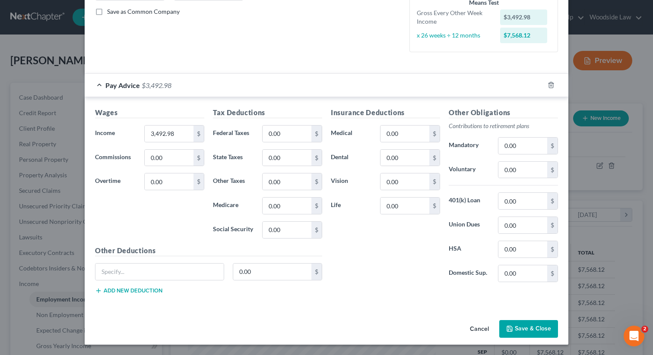
click at [534, 331] on button "Save & Close" at bounding box center [528, 329] width 59 height 18
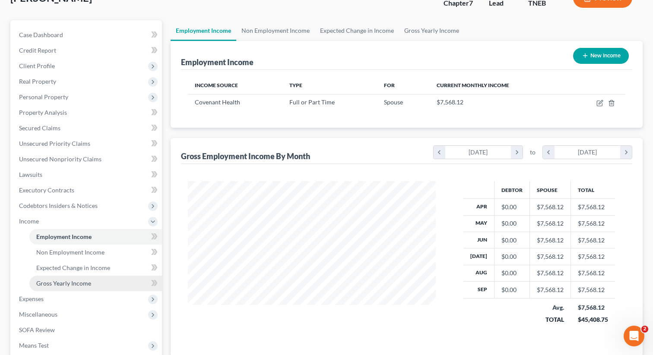
click at [65, 283] on span "Gross Yearly Income" at bounding box center [63, 283] width 55 height 7
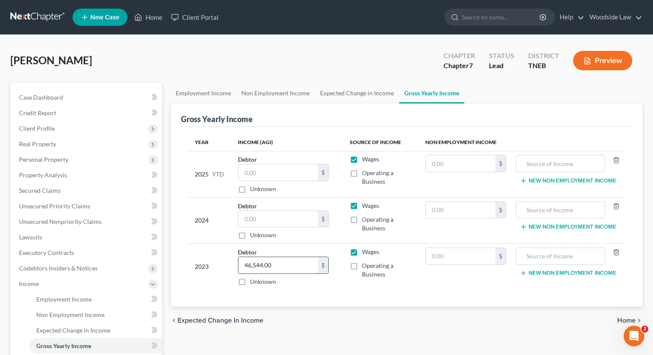
click at [281, 269] on input "46,544.00" at bounding box center [277, 265] width 79 height 16
click at [356, 281] on td "Wages Operating a Business" at bounding box center [381, 267] width 76 height 46
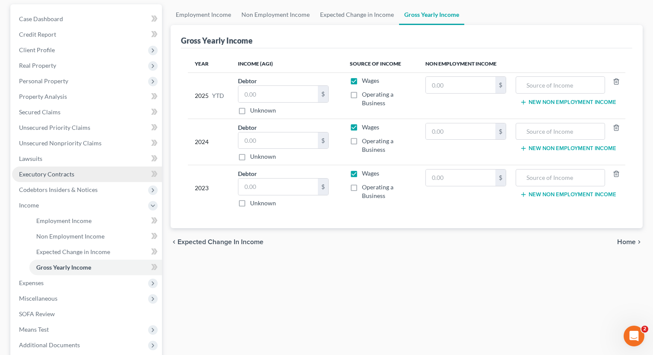
scroll to position [81, 0]
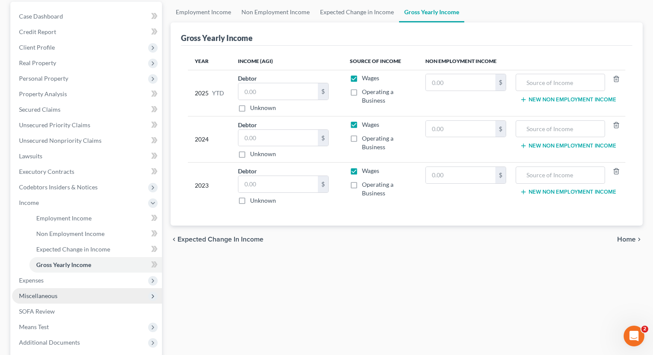
click at [46, 302] on span "Miscellaneous" at bounding box center [87, 296] width 150 height 16
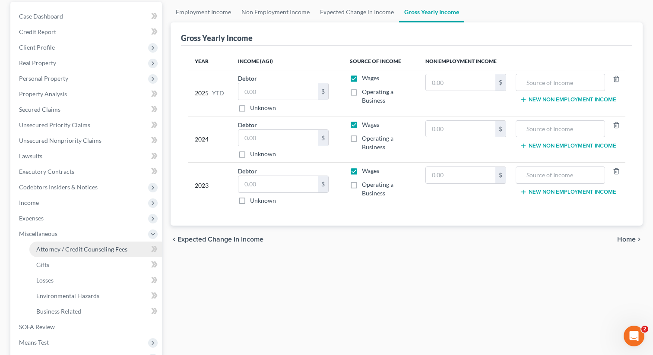
click at [103, 250] on span "Attorney / Credit Counseling Fees" at bounding box center [81, 249] width 91 height 7
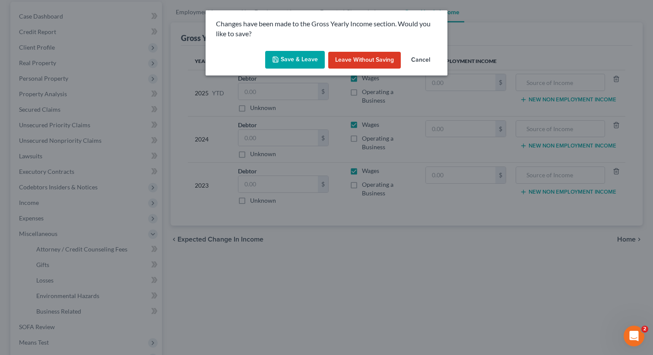
click at [289, 52] on button "Save & Leave" at bounding box center [295, 60] width 60 height 18
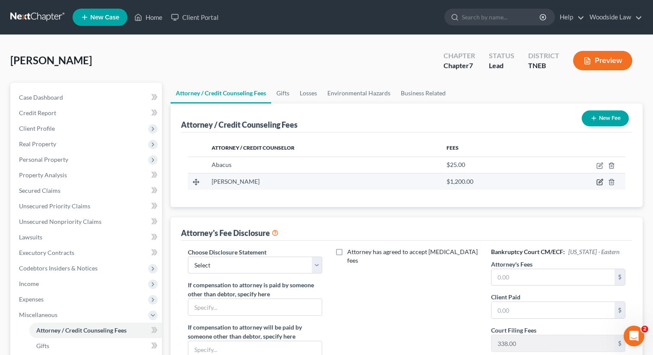
click at [600, 184] on icon "button" at bounding box center [599, 182] width 7 height 7
select select "44"
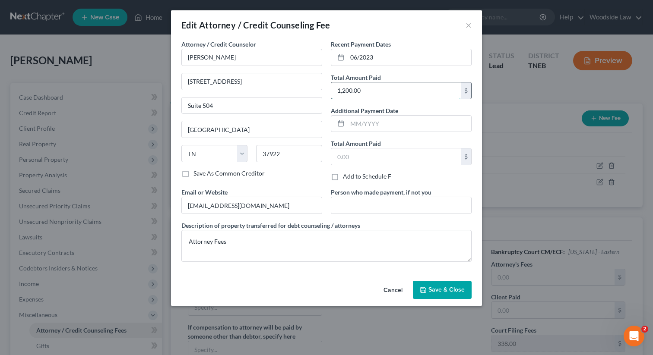
click at [386, 91] on input "1,200.00" at bounding box center [396, 90] width 130 height 16
type input "1,500"
click at [402, 52] on input "06/2023" at bounding box center [409, 57] width 124 height 16
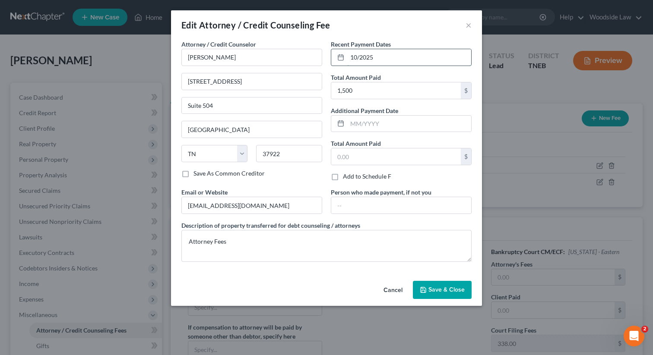
type input "10/2025"
click at [443, 292] on span "Save & Close" at bounding box center [446, 289] width 36 height 7
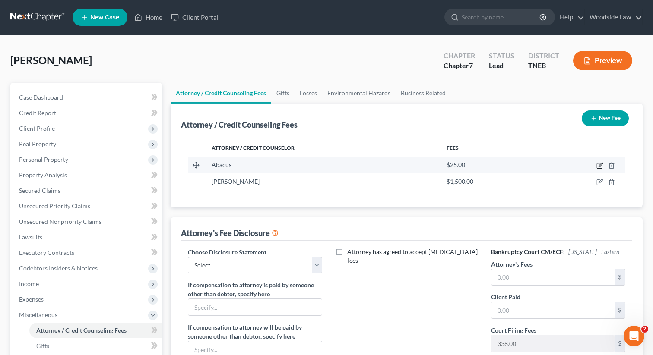
click at [600, 165] on icon "button" at bounding box center [599, 165] width 7 height 7
select select "4"
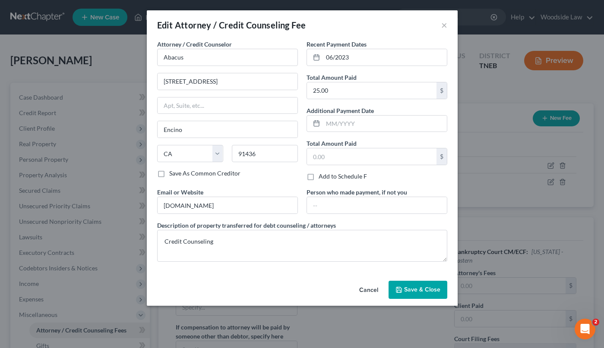
click at [297, 172] on div "Save As Common Creditor" at bounding box center [227, 173] width 141 height 9
click at [358, 57] on input "06/2023" at bounding box center [385, 57] width 124 height 16
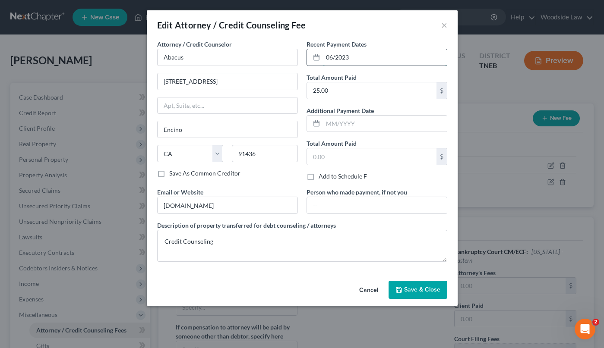
click at [358, 57] on input "06/2023" at bounding box center [385, 57] width 124 height 16
type input "10/2025"
click at [419, 282] on button "Save & Close" at bounding box center [418, 290] width 59 height 18
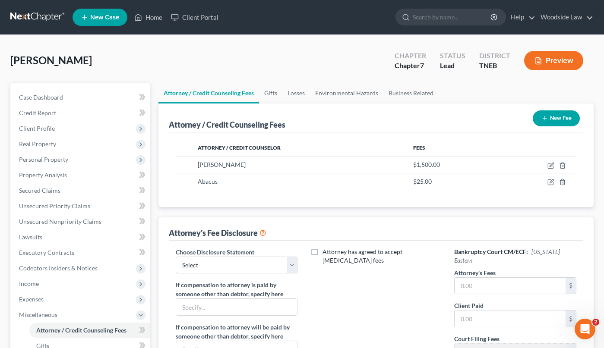
scroll to position [187, 0]
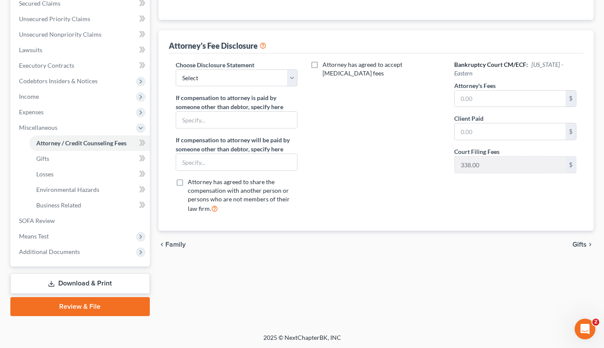
click at [579, 247] on span "Gifts" at bounding box center [580, 244] width 14 height 7
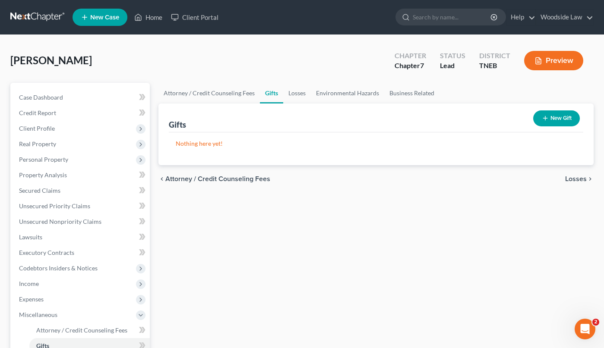
click at [580, 176] on span "Losses" at bounding box center [576, 179] width 22 height 7
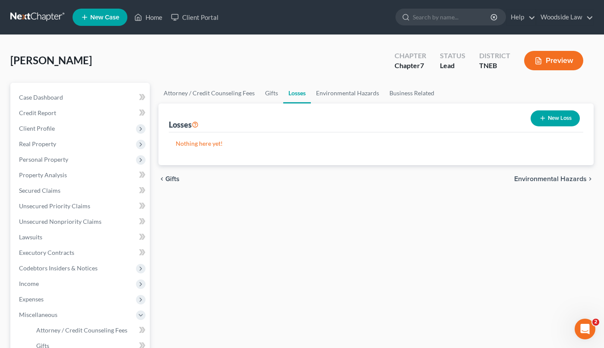
click at [557, 177] on span "Environmental Hazards" at bounding box center [550, 179] width 73 height 7
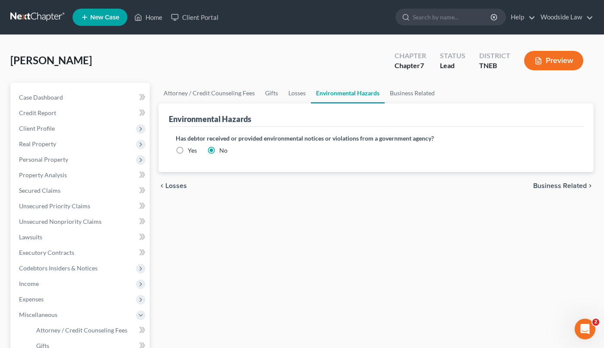
click at [570, 189] on span "Business Related" at bounding box center [560, 186] width 54 height 7
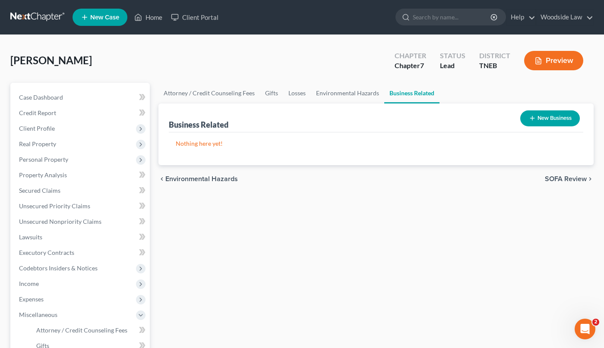
click at [566, 176] on span "SOFA Review" at bounding box center [566, 179] width 42 height 7
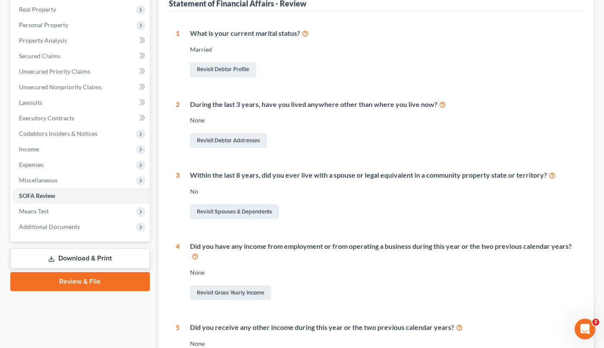
scroll to position [251, 0]
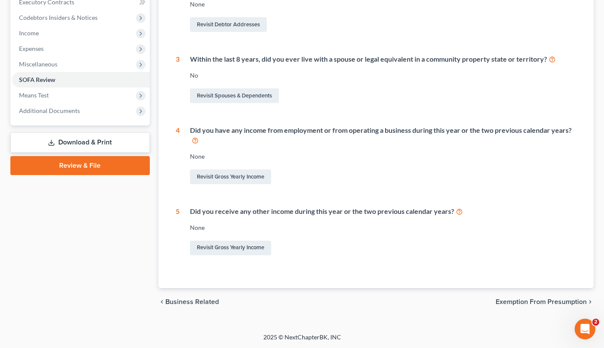
click at [555, 303] on span "Exemption from Presumption" at bounding box center [541, 302] width 91 height 7
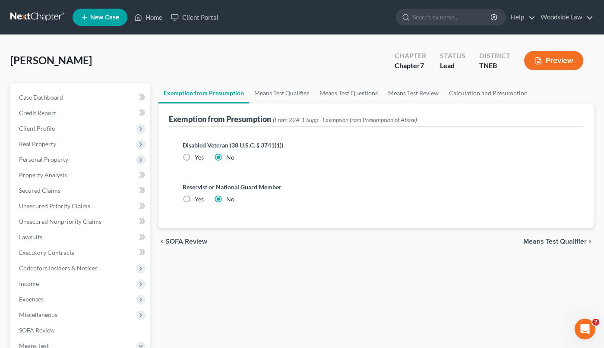
click at [566, 239] on span "Means Test Qualifier" at bounding box center [554, 241] width 63 height 7
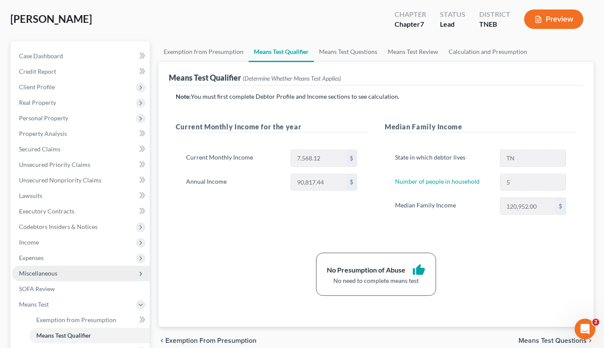
scroll to position [33, 0]
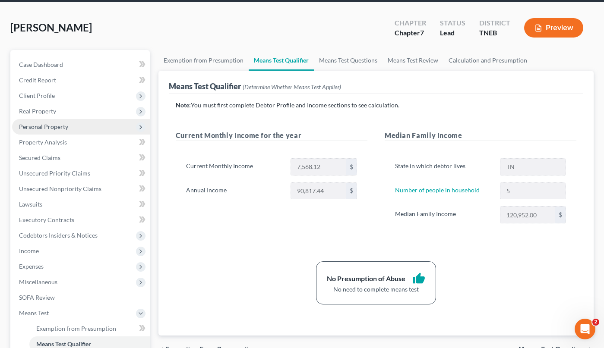
click at [56, 125] on span "Personal Property" at bounding box center [43, 126] width 49 height 7
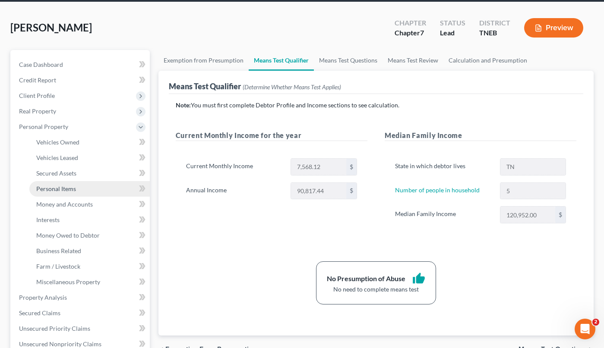
click at [68, 185] on span "Personal Items" at bounding box center [56, 188] width 40 height 7
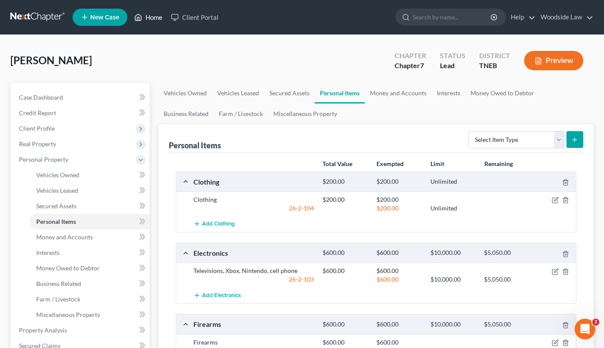
click at [153, 18] on link "Home" at bounding box center [148, 18] width 37 height 16
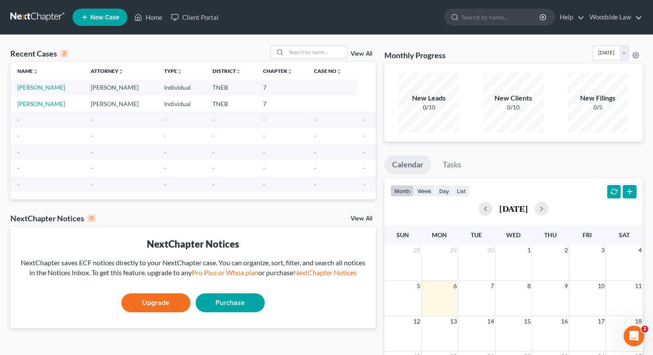
click at [363, 52] on link "View All" at bounding box center [362, 54] width 22 height 6
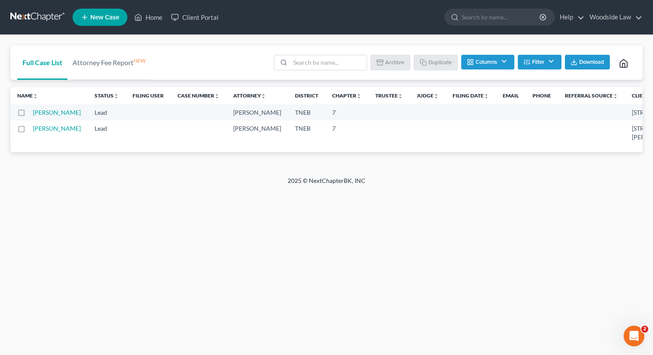
click at [29, 115] on label at bounding box center [29, 115] width 0 height 0
click at [33, 113] on input "checkbox" at bounding box center [36, 111] width 6 height 6
click at [389, 65] on button "Archive" at bounding box center [391, 62] width 39 height 15
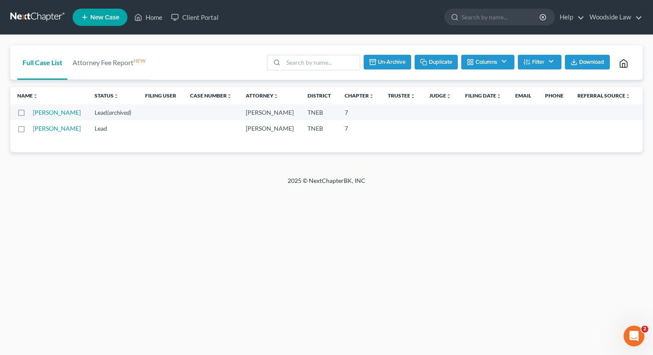
checkbox input "false"
click at [159, 17] on link "Home" at bounding box center [148, 18] width 37 height 16
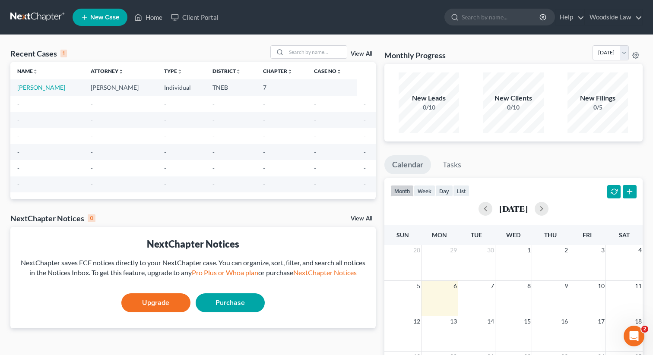
click at [372, 53] on link "View All" at bounding box center [362, 54] width 22 height 6
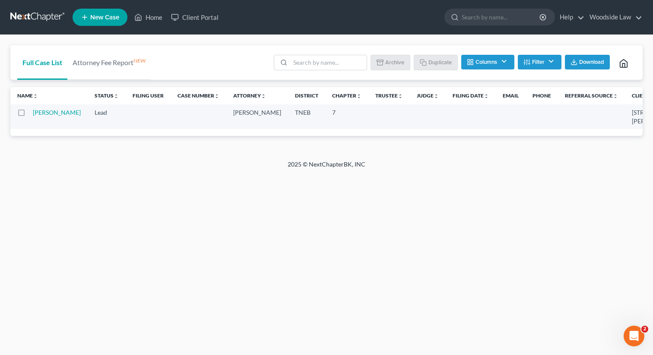
click at [547, 59] on button "Filter" at bounding box center [540, 62] width 44 height 15
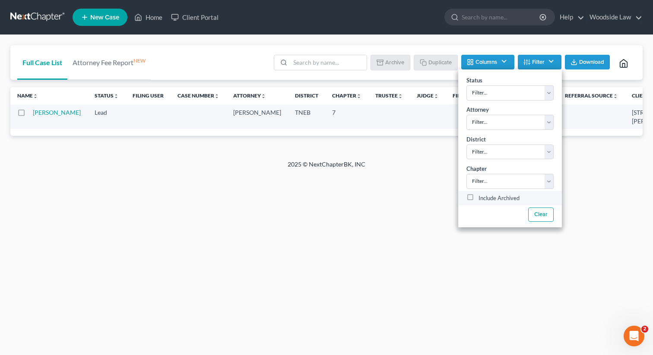
click at [478, 198] on label "Include Archived" at bounding box center [498, 198] width 41 height 10
click at [482, 198] on input "Include Archived" at bounding box center [485, 196] width 6 height 6
checkbox input "true"
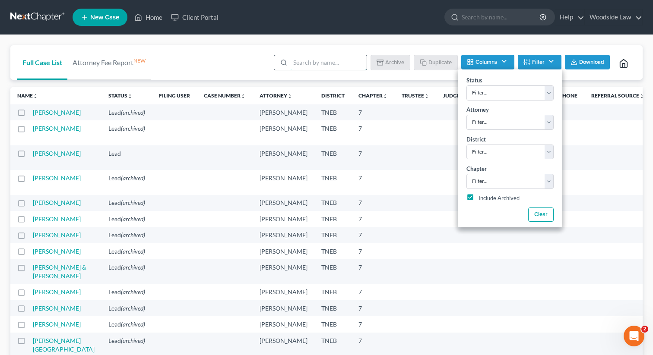
click at [333, 60] on input "search" at bounding box center [328, 62] width 76 height 15
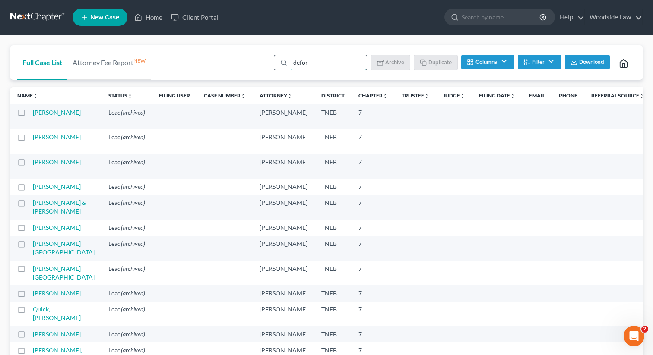
type input "[PERSON_NAME]"
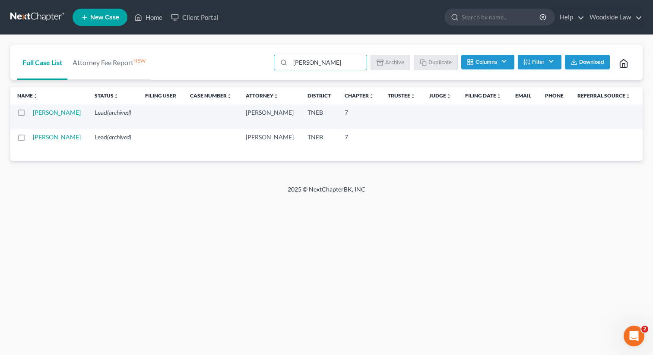
click at [47, 141] on link "[PERSON_NAME]" at bounding box center [57, 136] width 48 height 7
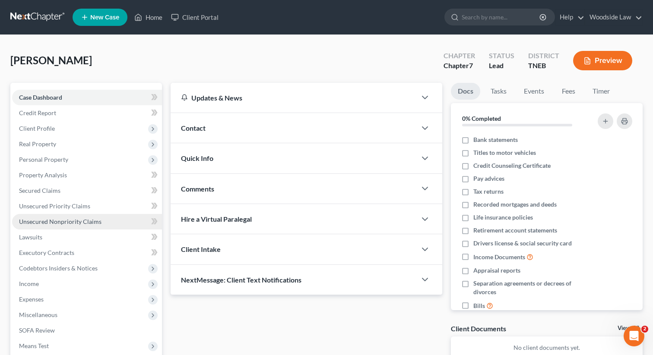
scroll to position [8, 0]
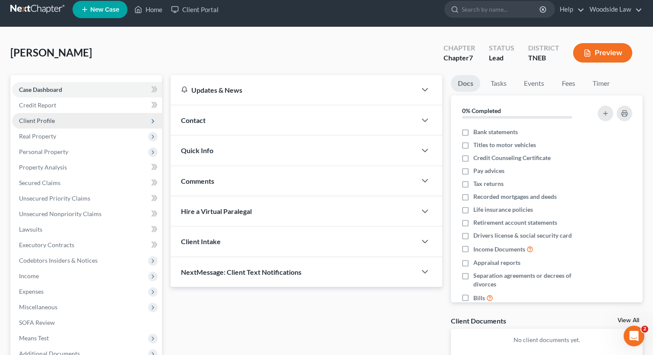
click at [47, 121] on span "Client Profile" at bounding box center [37, 120] width 36 height 7
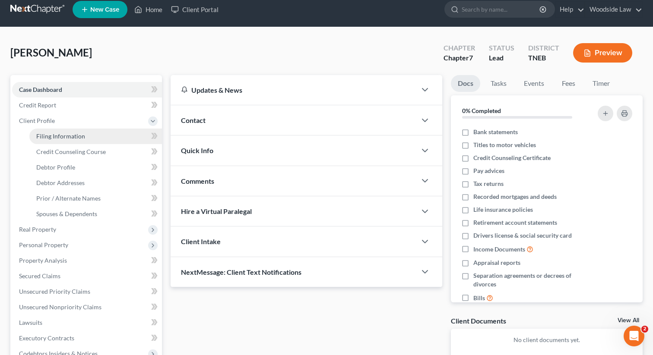
click at [56, 137] on span "Filing Information" at bounding box center [60, 136] width 49 height 7
select select "1"
select select "0"
select select "74"
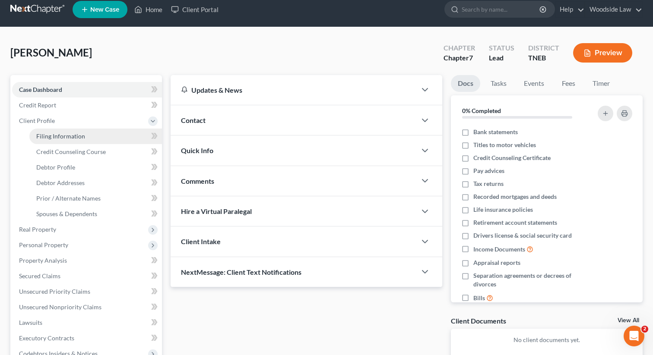
select select "0"
select select "44"
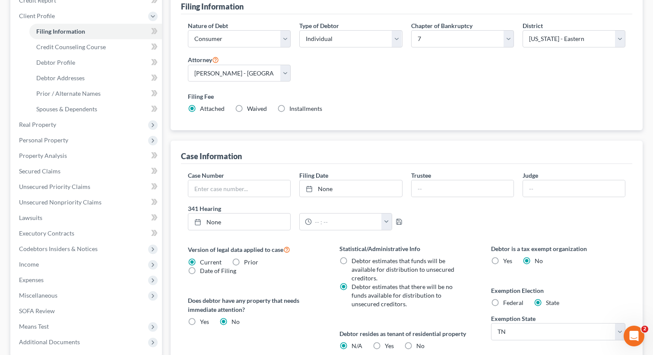
scroll to position [239, 0]
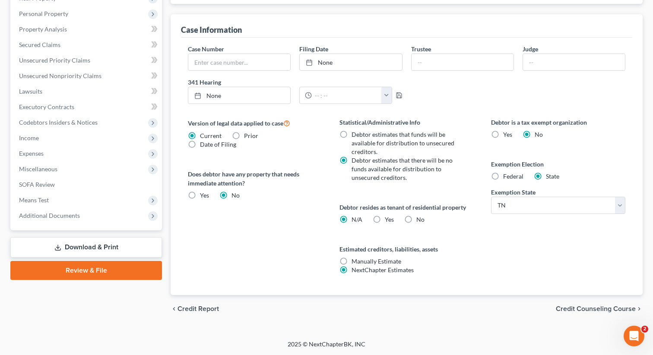
click at [595, 307] on span "Credit Counseling Course" at bounding box center [596, 309] width 80 height 7
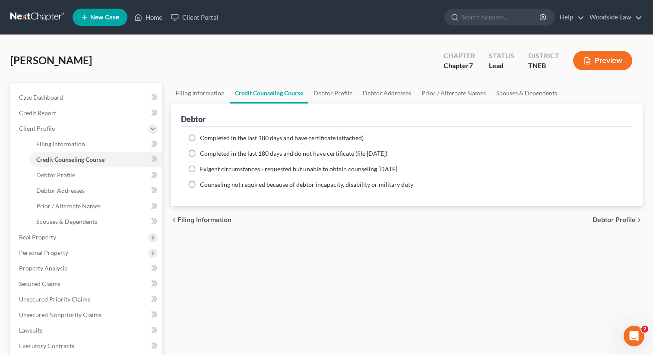
click at [608, 219] on span "Debtor Profile" at bounding box center [613, 220] width 43 height 7
select select "0"
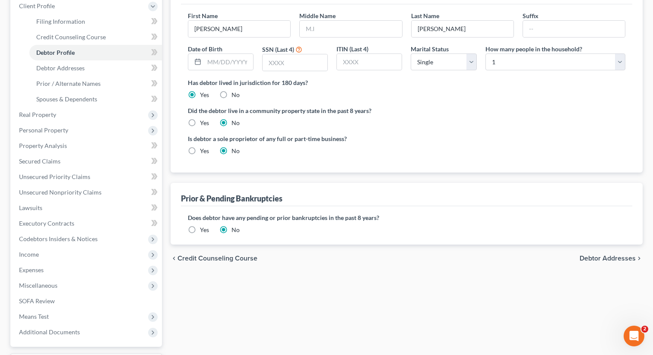
scroll to position [123, 0]
click at [618, 256] on span "Debtor Addresses" at bounding box center [608, 258] width 56 height 7
select select "0"
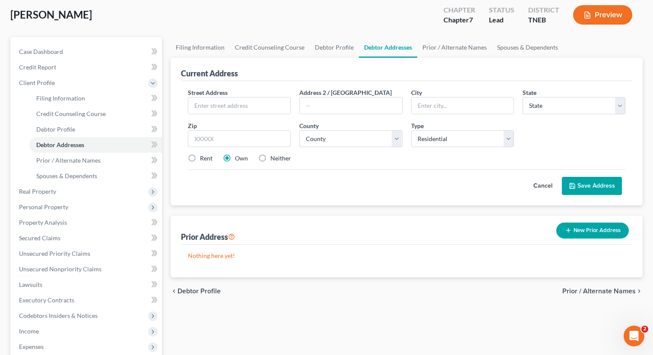
click at [616, 288] on span "Prior / Alternate Names" at bounding box center [598, 291] width 73 height 7
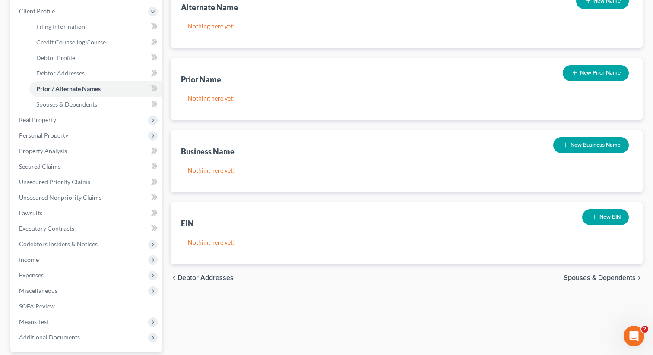
click at [620, 277] on span "Spouses & Dependents" at bounding box center [600, 278] width 72 height 7
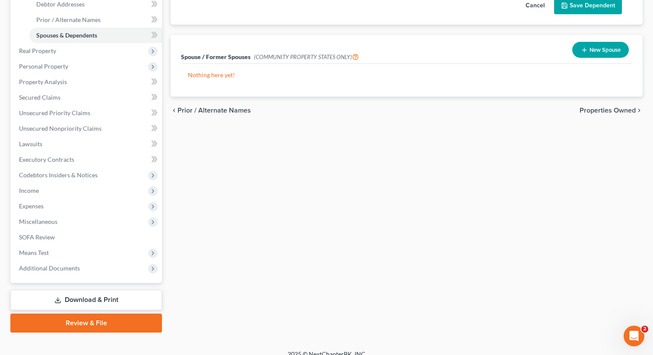
scroll to position [196, 0]
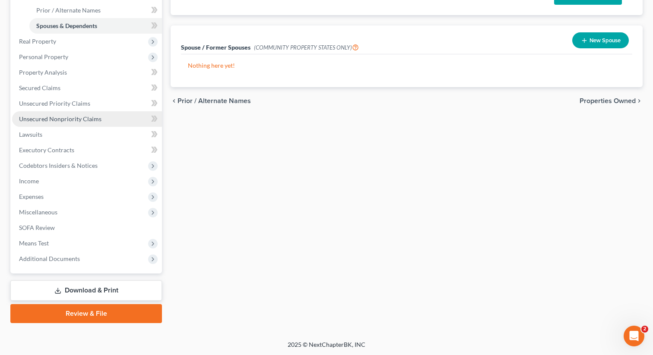
click at [71, 114] on link "Unsecured Nonpriority Claims" at bounding box center [87, 119] width 150 height 16
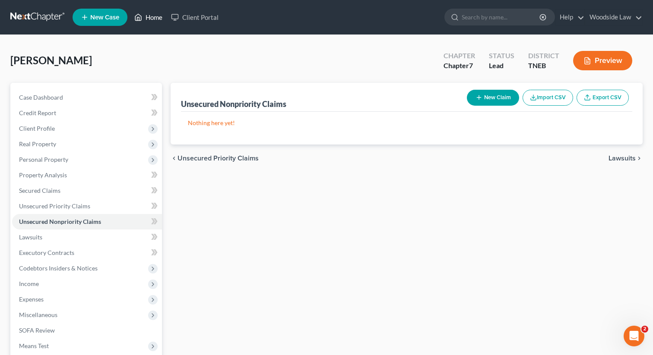
click at [155, 17] on link "Home" at bounding box center [148, 18] width 37 height 16
